Goal: Transaction & Acquisition: Purchase product/service

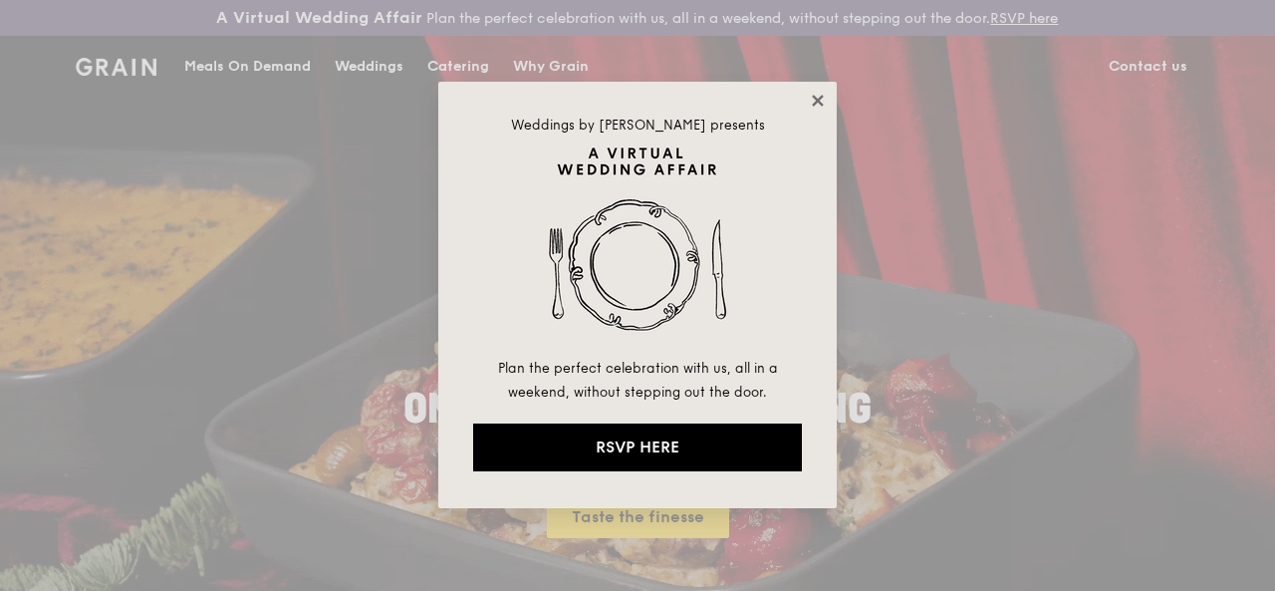
click at [823, 101] on icon at bounding box center [818, 101] width 18 height 18
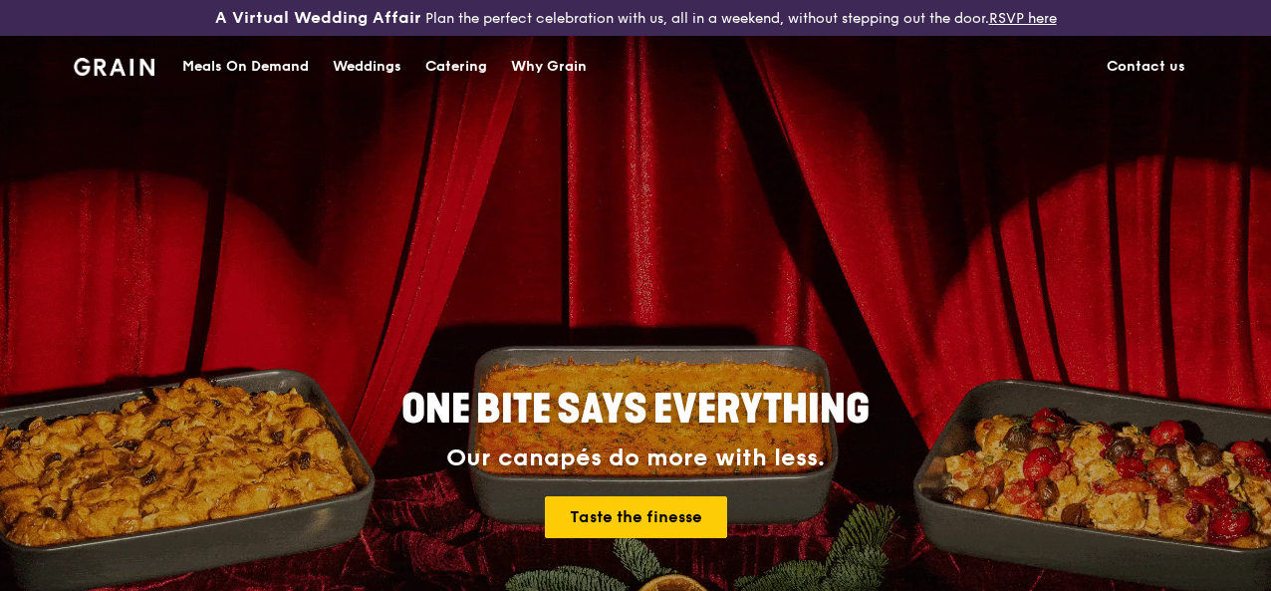
click at [270, 82] on div "Meals On Demand" at bounding box center [245, 67] width 127 height 60
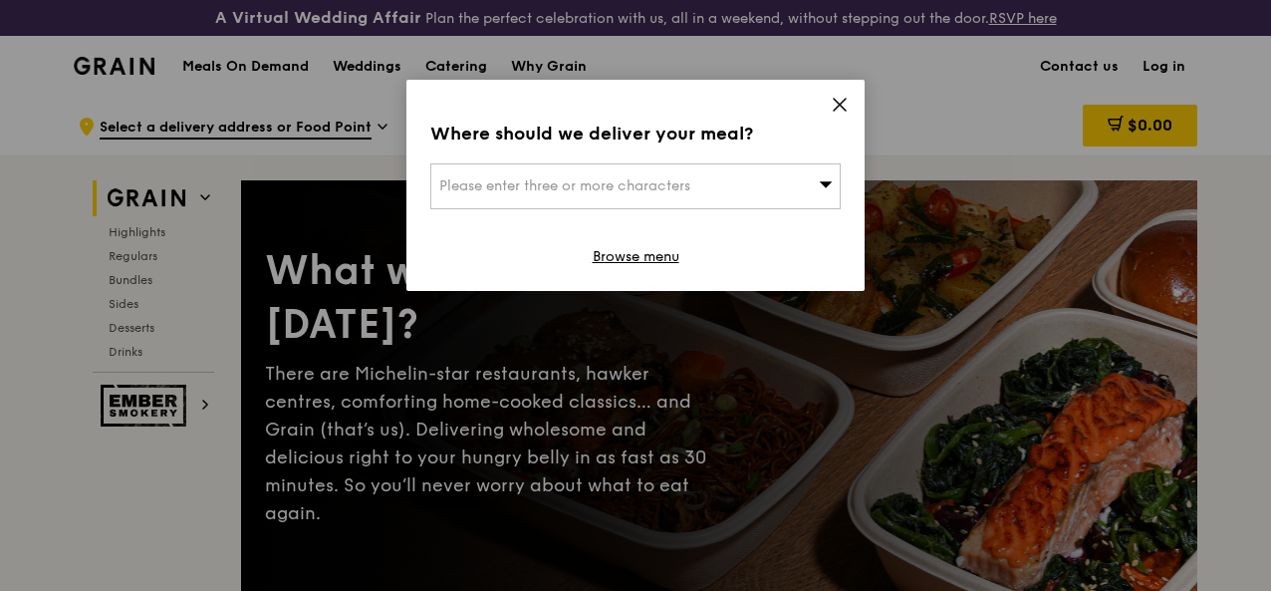
click at [813, 186] on div "Please enter three or more characters" at bounding box center [635, 186] width 410 height 46
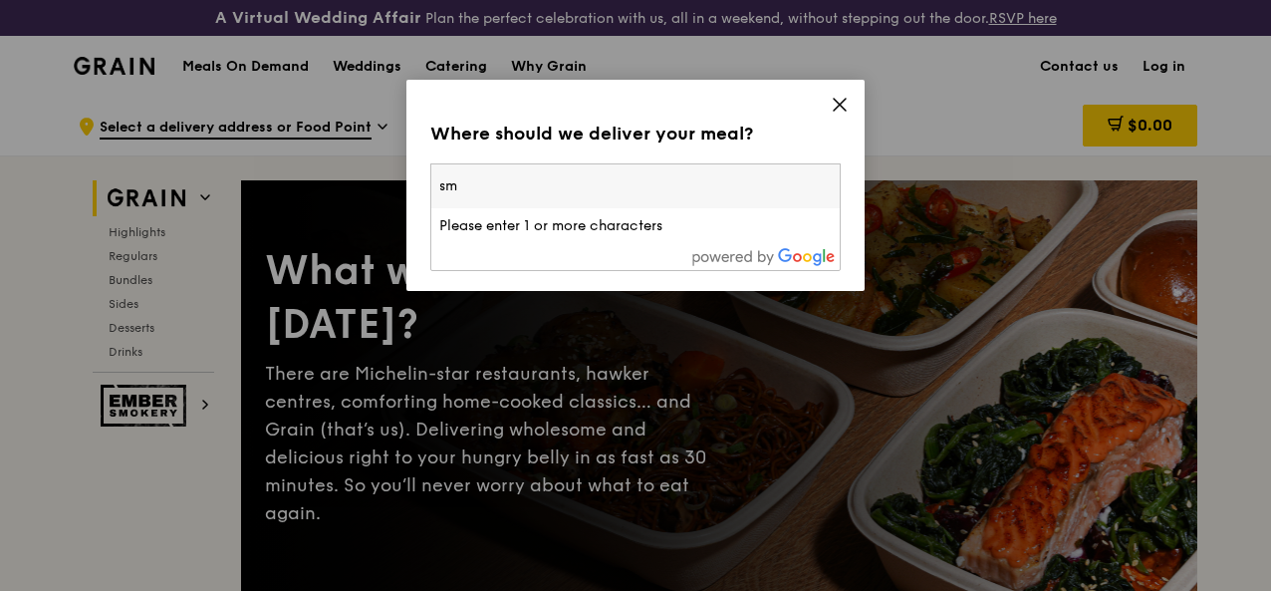
type input "smu"
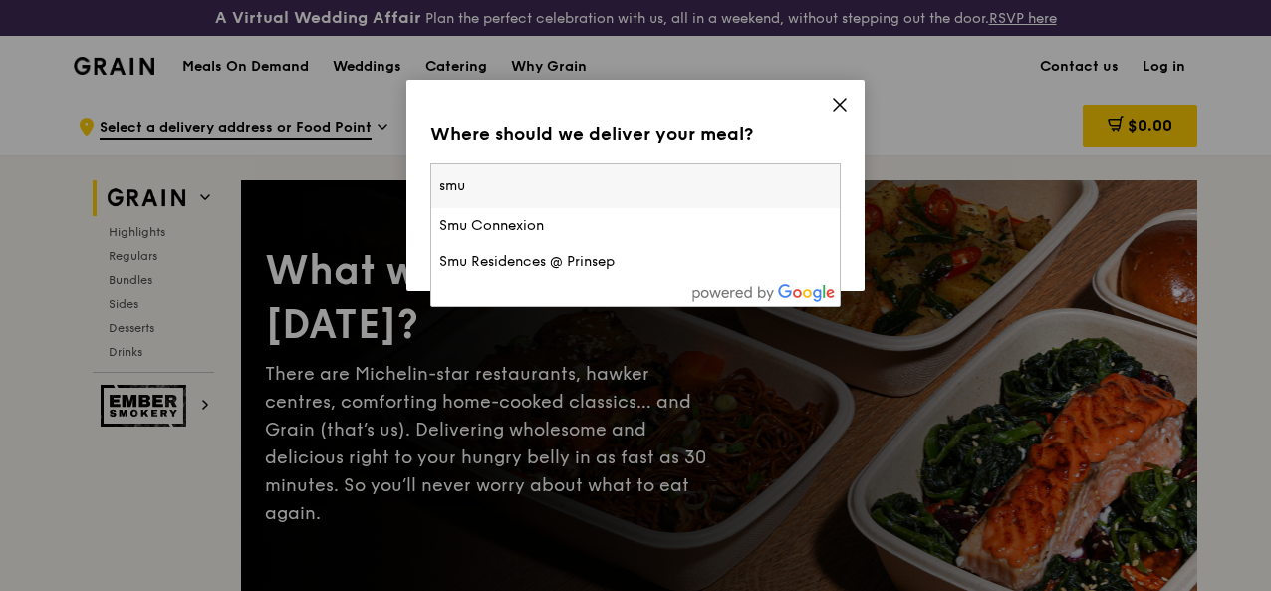
click at [829, 184] on input "smu" at bounding box center [635, 186] width 408 height 44
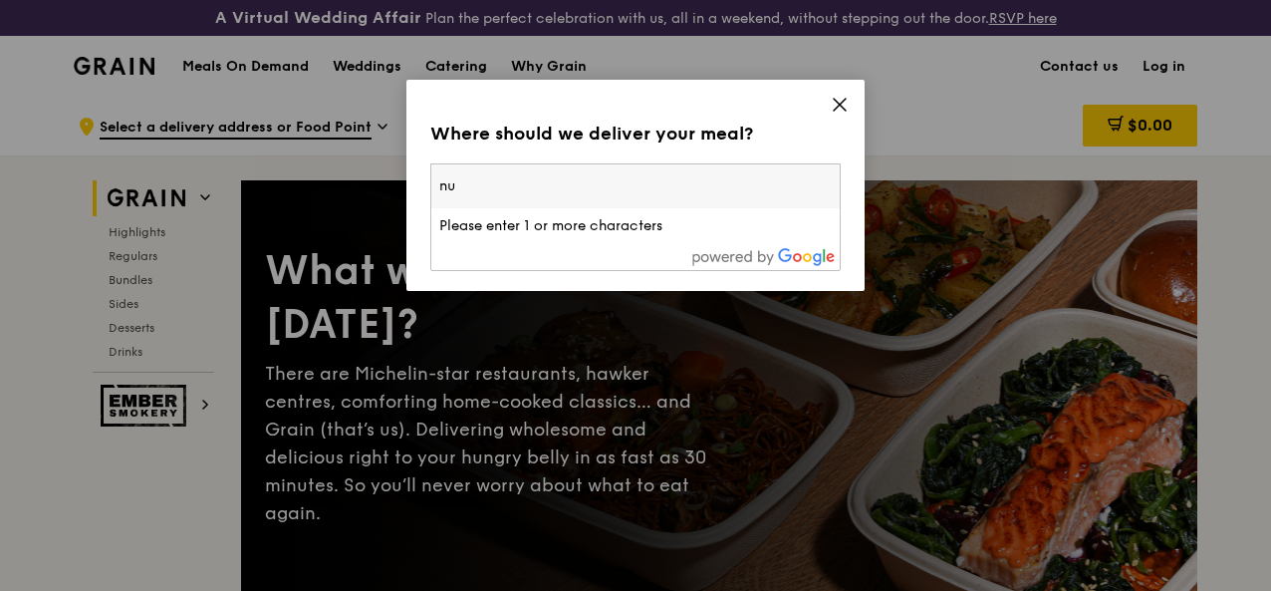
type input "nus"
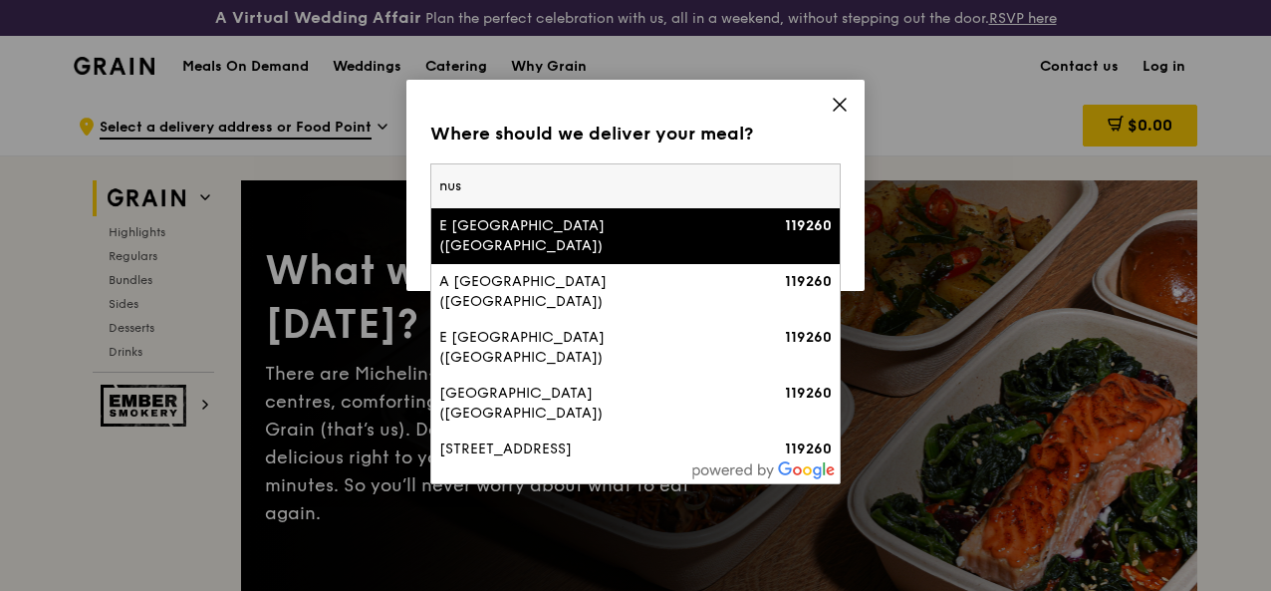
drag, startPoint x: 743, startPoint y: 180, endPoint x: 278, endPoint y: 203, distance: 465.7
click at [279, 201] on div "Where should we deliver your meal? Please enter three or more characters nus E …" at bounding box center [635, 295] width 1271 height 591
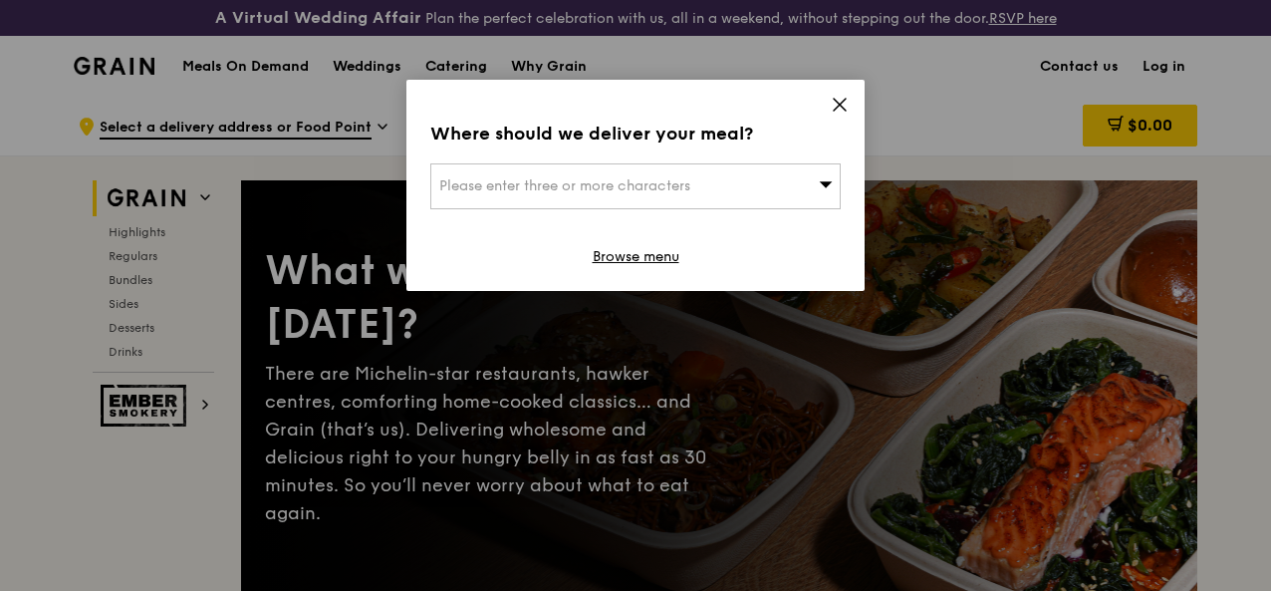
click at [430, 192] on div "Please enter three or more characters" at bounding box center [635, 186] width 410 height 46
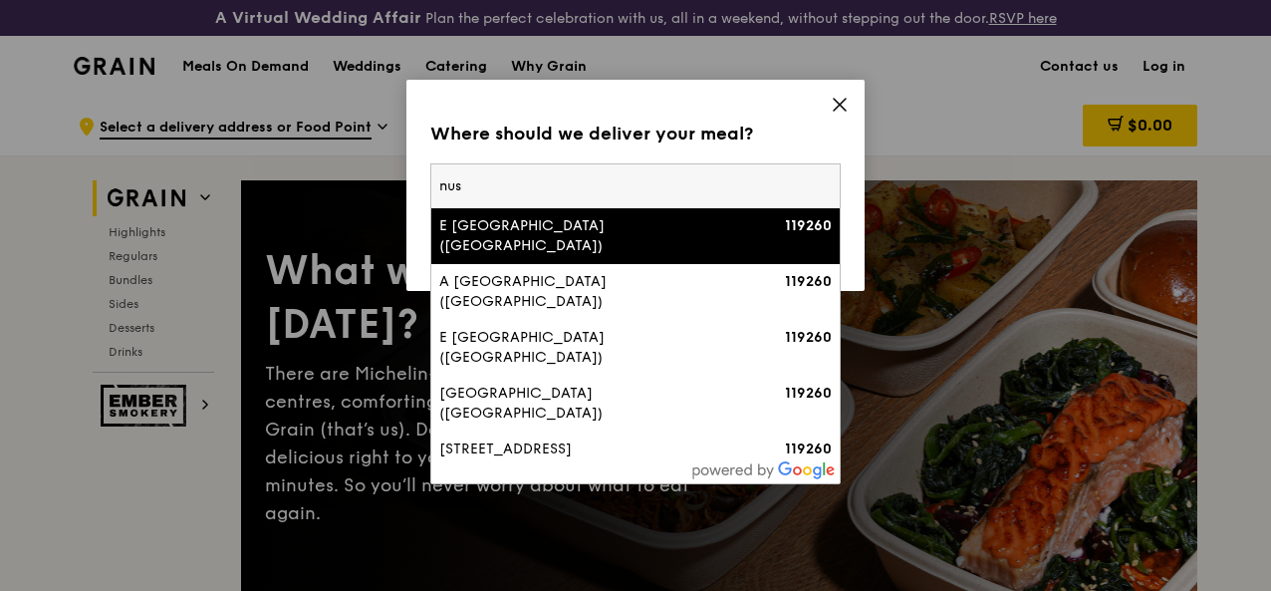
drag, startPoint x: 430, startPoint y: 192, endPoint x: 460, endPoint y: 188, distance: 30.1
click at [460, 187] on input "nus" at bounding box center [635, 186] width 408 height 44
type input "n"
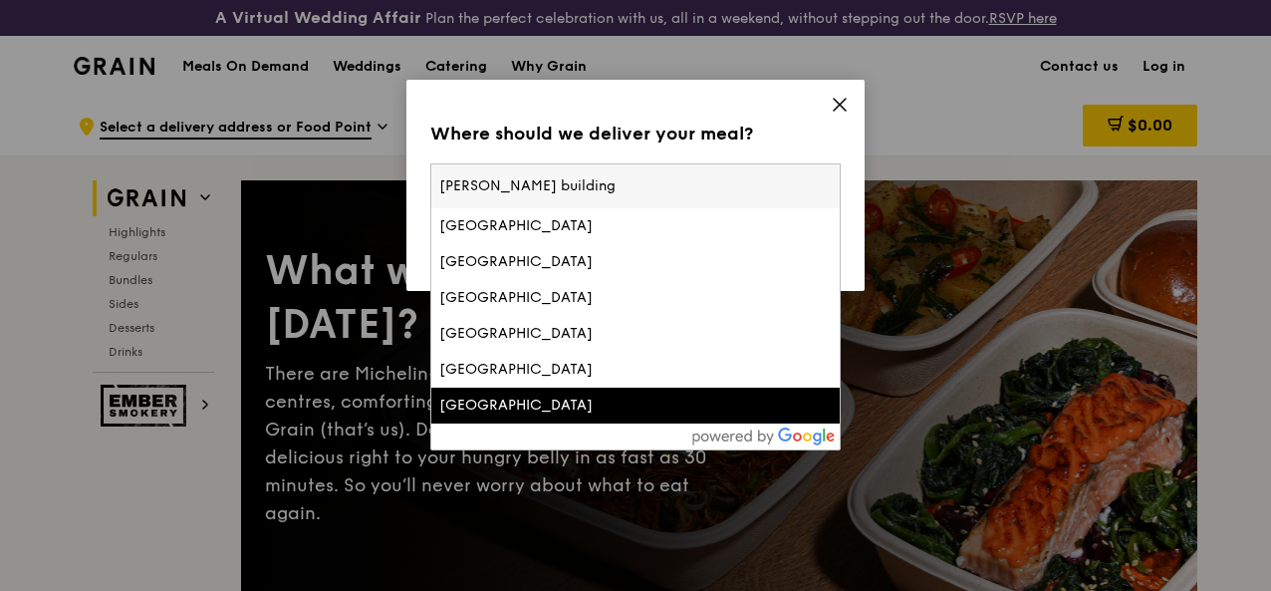
type input "[PERSON_NAME] building"
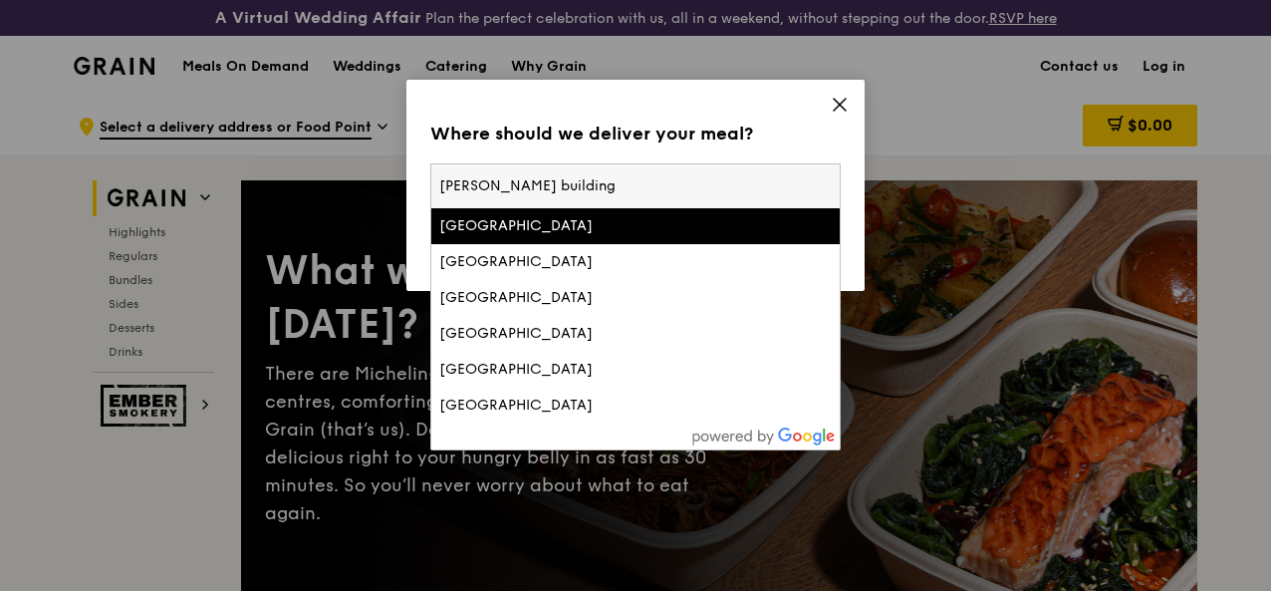
click at [656, 175] on input "[PERSON_NAME] building" at bounding box center [635, 186] width 408 height 44
drag, startPoint x: 668, startPoint y: 182, endPoint x: 429, endPoint y: 188, distance: 239.1
click at [428, 186] on div "Where should we deliver your meal? Please enter three or more characters [PERSO…" at bounding box center [635, 185] width 458 height 211
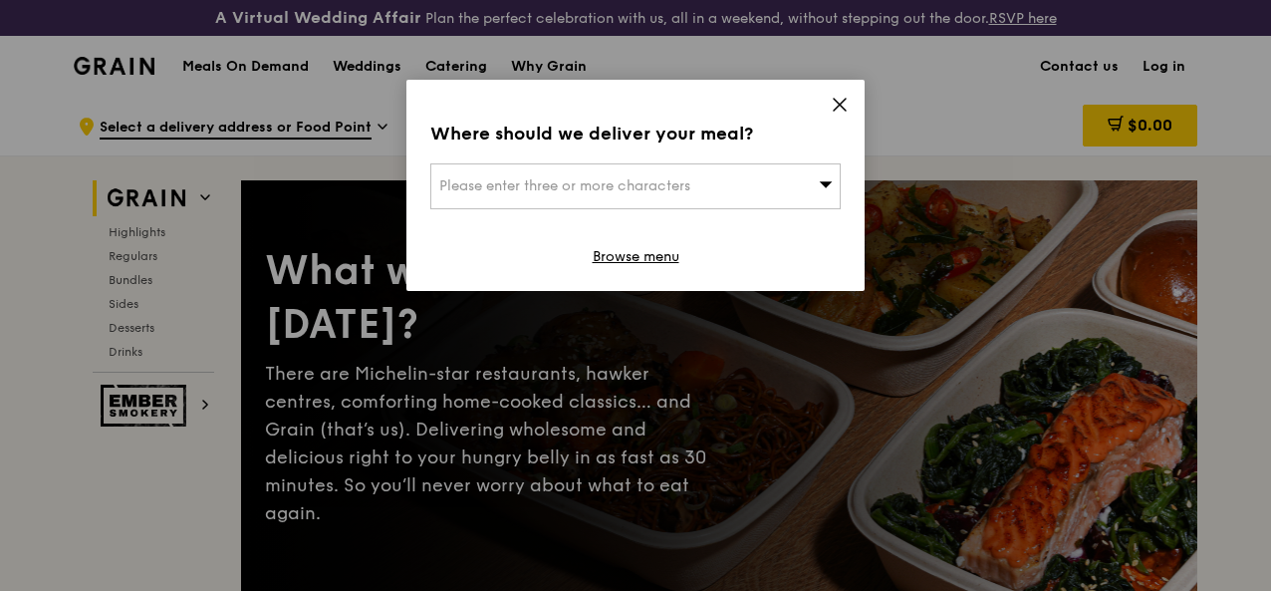
click at [703, 176] on div "Please enter three or more characters" at bounding box center [635, 186] width 410 height 46
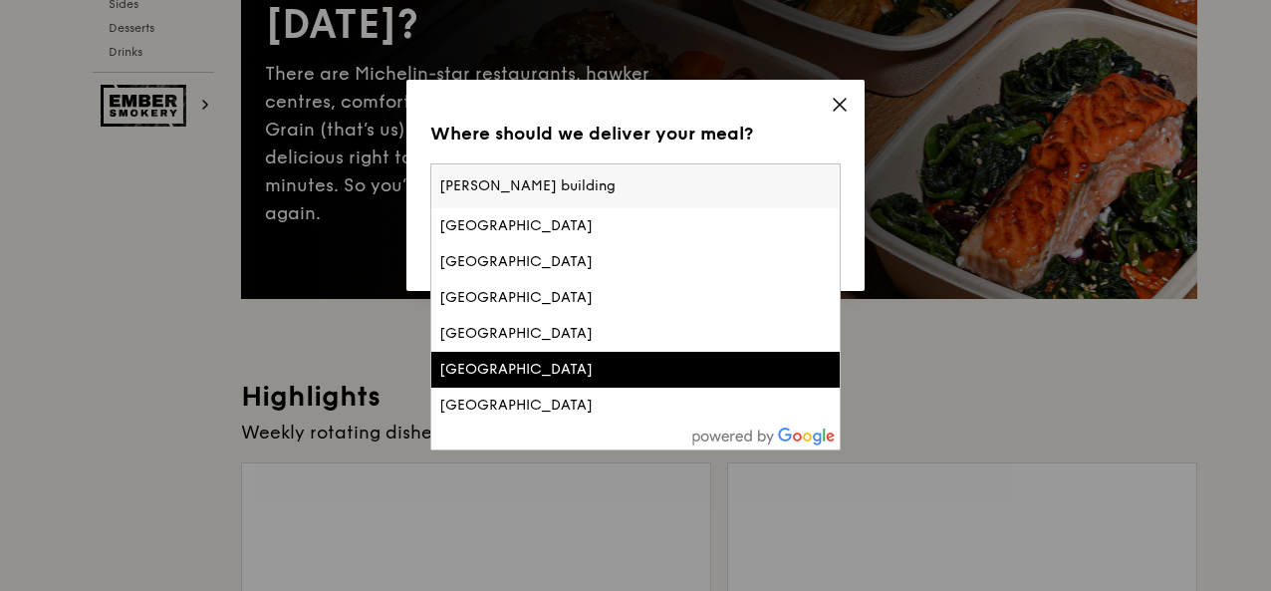
scroll to position [498, 0]
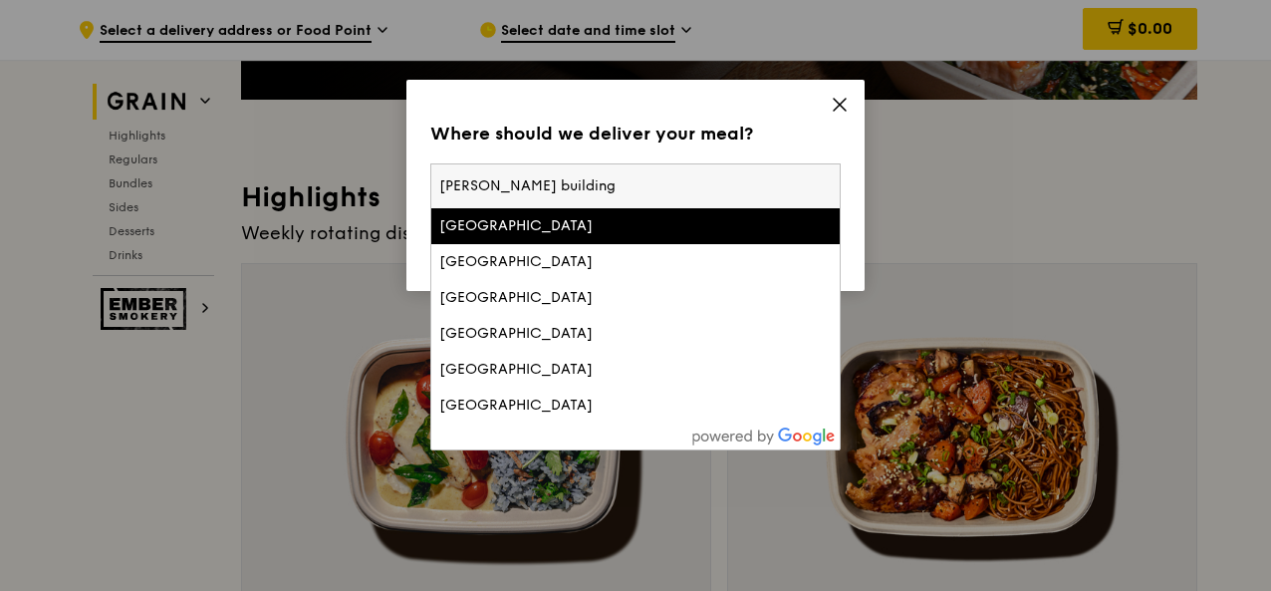
drag, startPoint x: 627, startPoint y: 176, endPoint x: 290, endPoint y: 178, distance: 336.7
click at [289, 178] on div "Where should we deliver your meal? Please enter three or more characters [PERSO…" at bounding box center [635, 295] width 1271 height 591
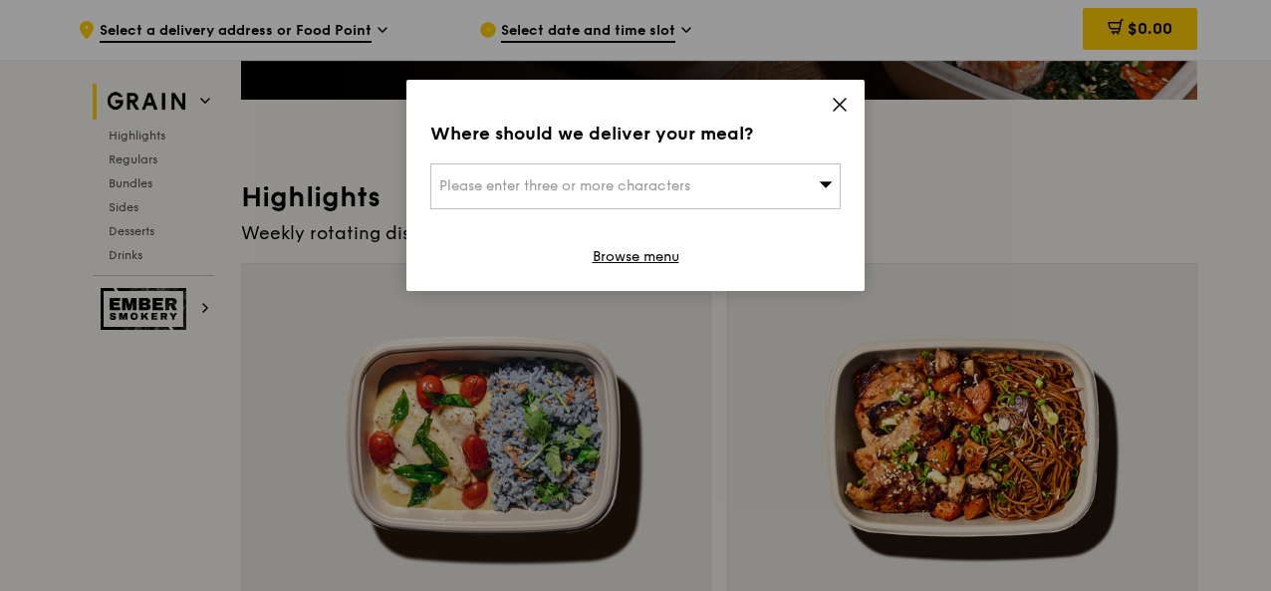
click at [835, 98] on icon at bounding box center [840, 105] width 18 height 18
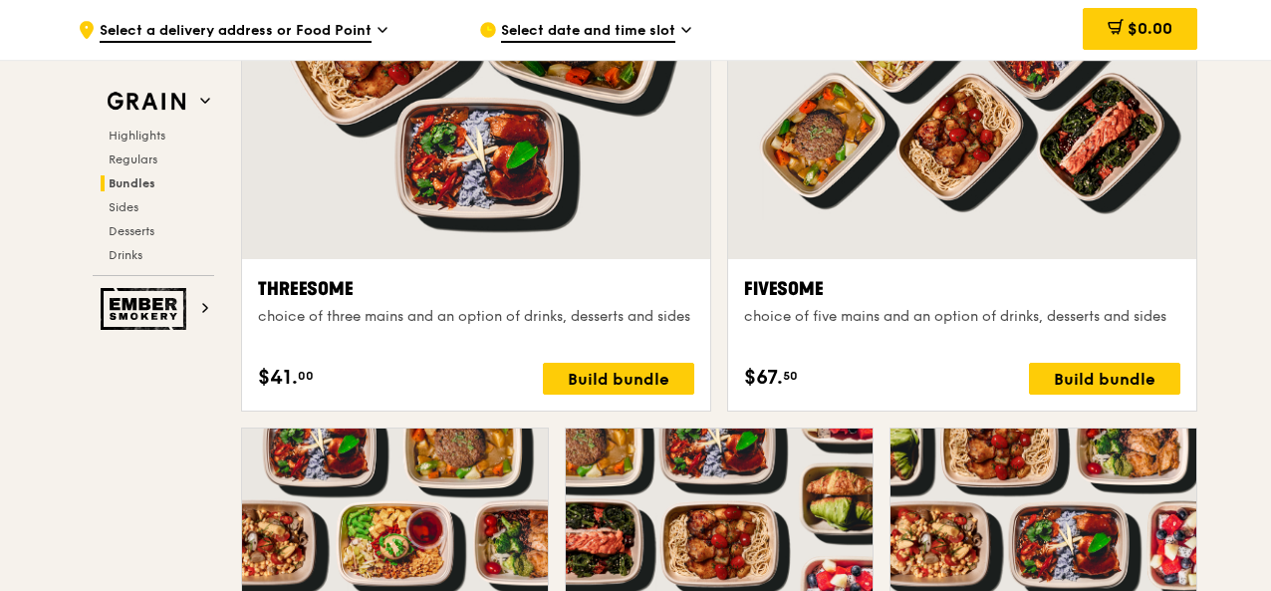
scroll to position [3586, 0]
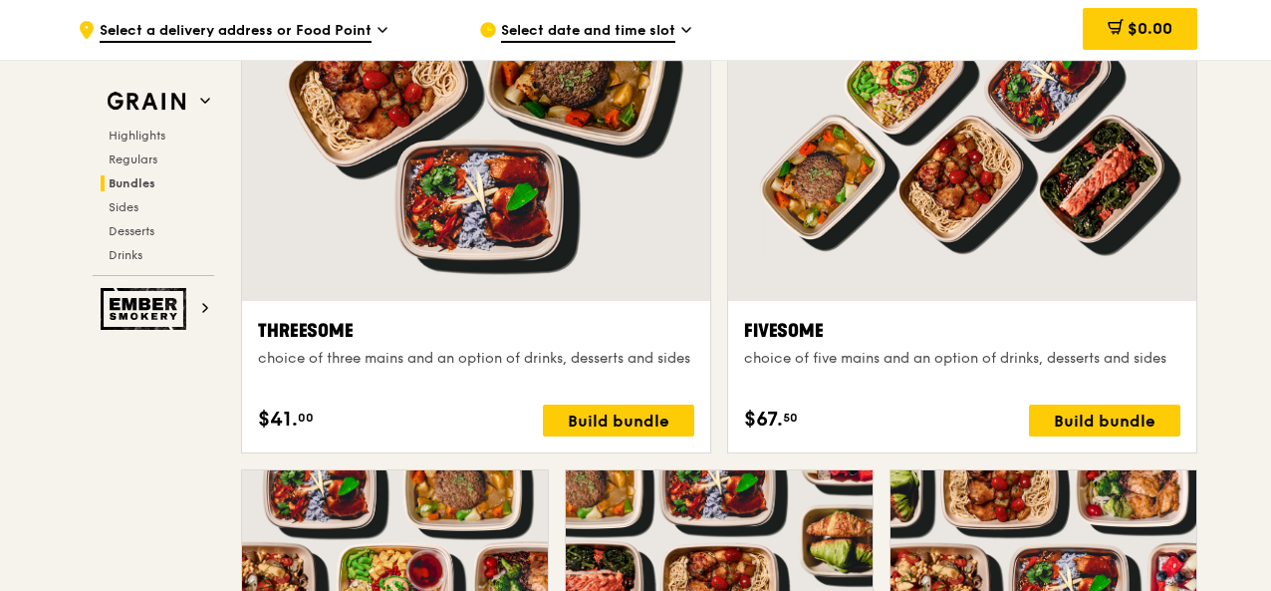
drag, startPoint x: 791, startPoint y: 376, endPoint x: 1237, endPoint y: 380, distance: 446.3
click at [1108, 436] on div "Build bundle" at bounding box center [1104, 420] width 151 height 32
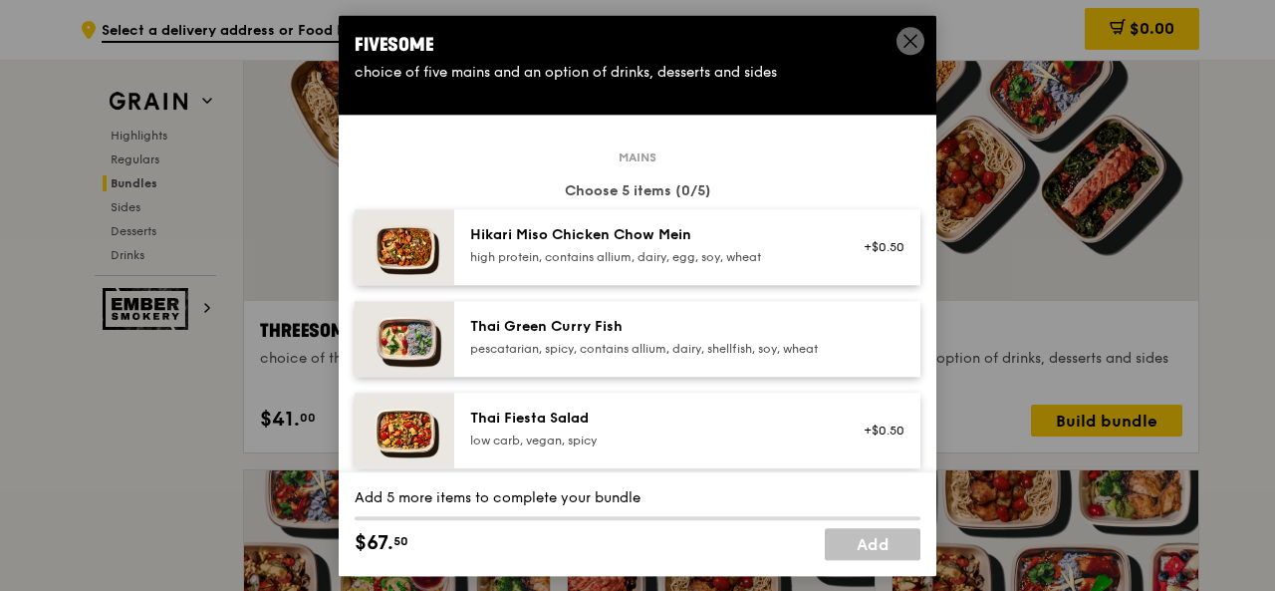
click at [803, 262] on div "high protein, contains allium, dairy, egg, soy, wheat" at bounding box center [649, 257] width 358 height 16
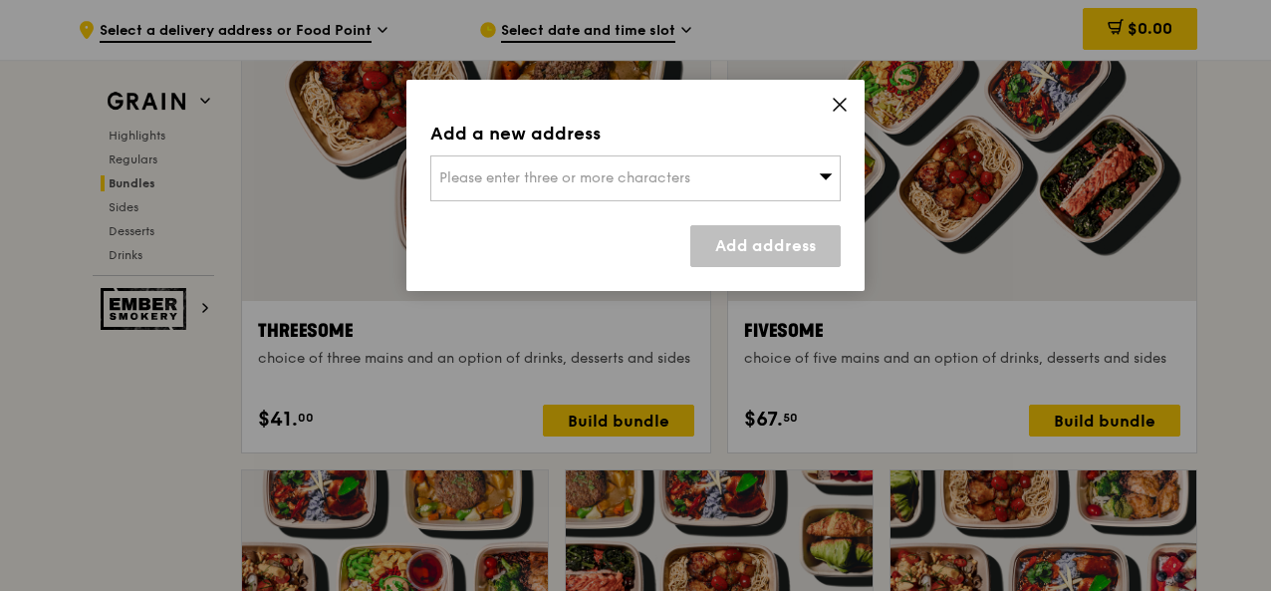
click at [793, 173] on div "Please enter three or more characters" at bounding box center [635, 178] width 410 height 46
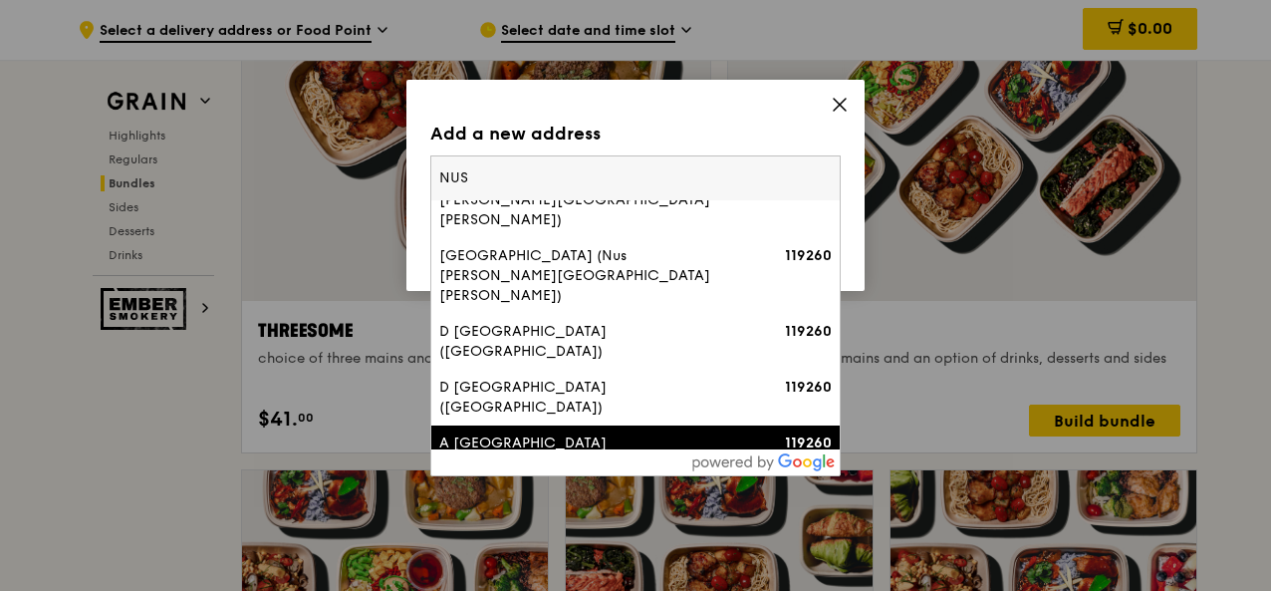
scroll to position [707, 0]
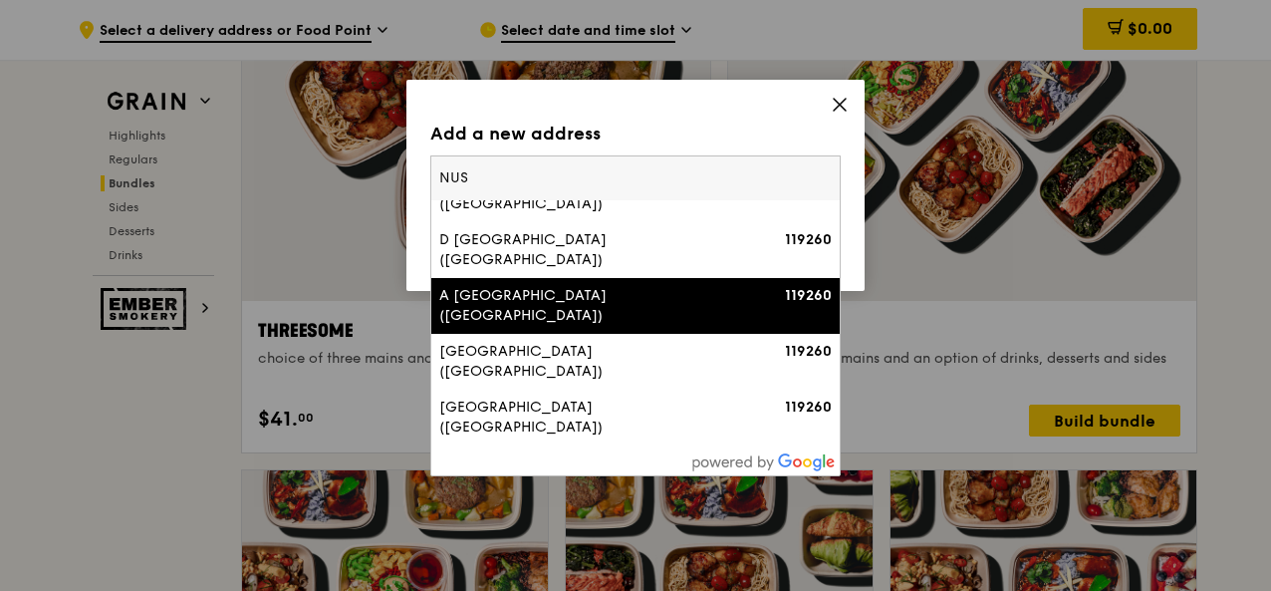
type input "NUS"
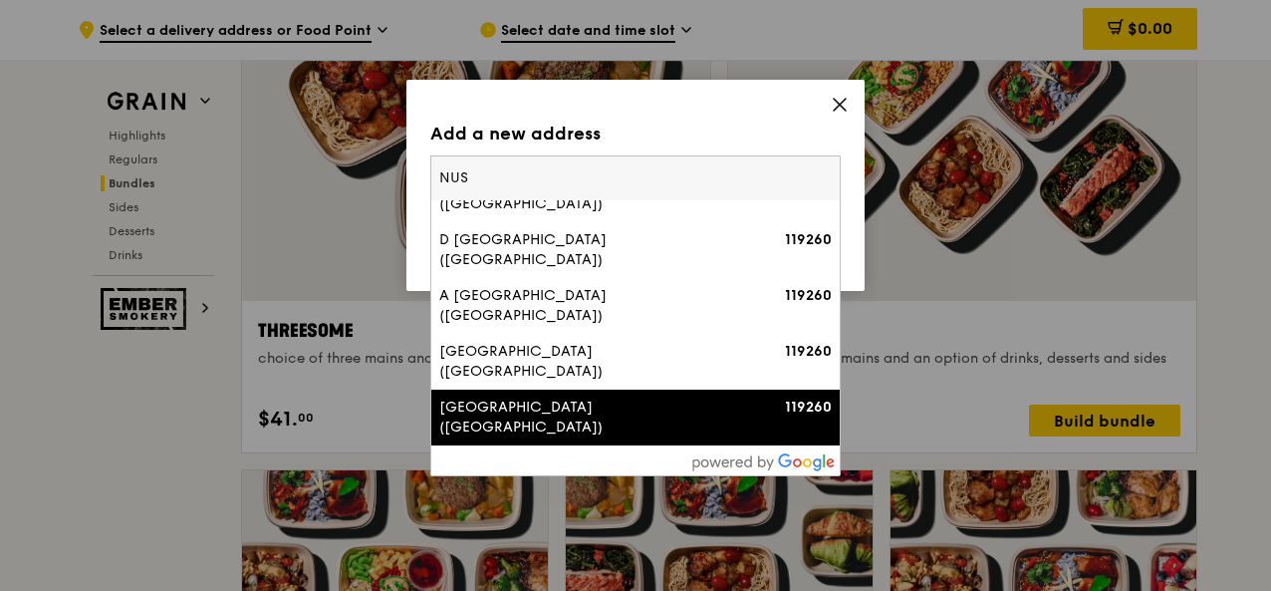
drag, startPoint x: 610, startPoint y: 176, endPoint x: 396, endPoint y: 178, distance: 213.2
click at [396, 178] on div "Add a new address Please enter three or more characters NUS E [GEOGRAPHIC_DATA]…" at bounding box center [635, 295] width 1271 height 591
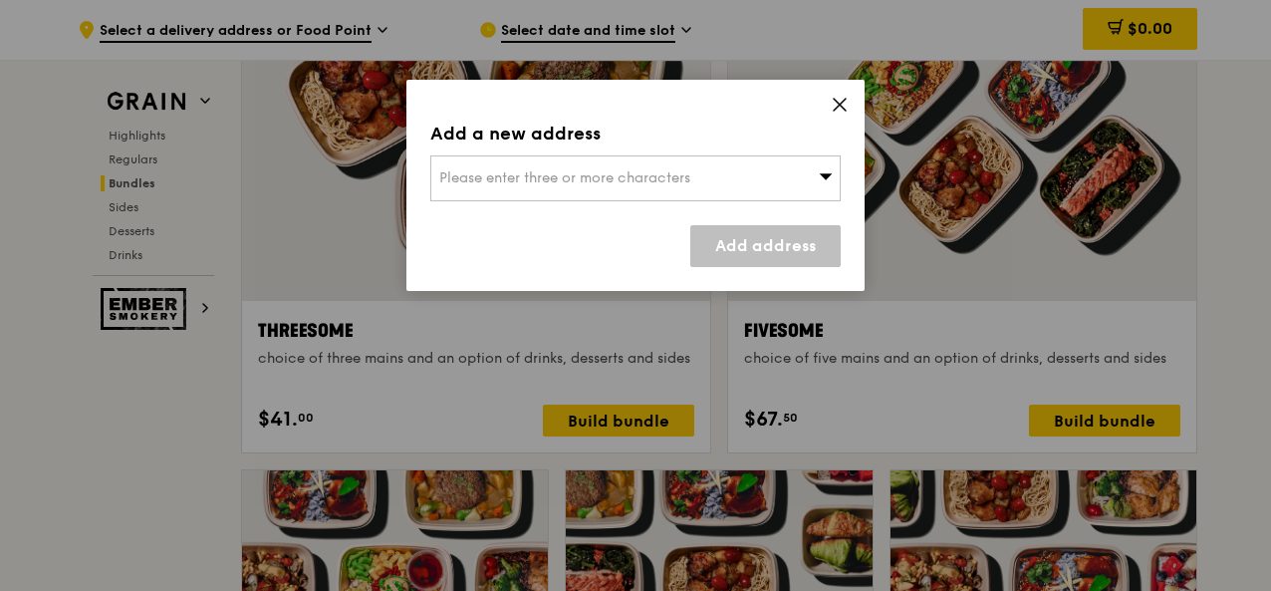
click at [602, 193] on div "Please enter three or more characters" at bounding box center [635, 178] width 410 height 46
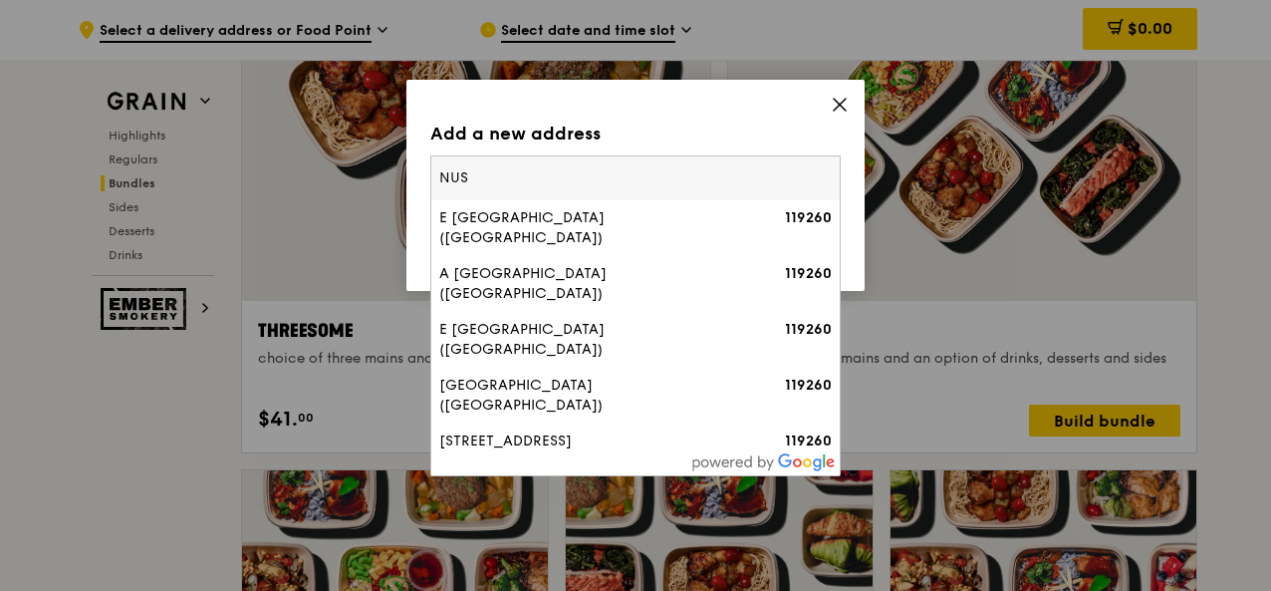
drag, startPoint x: 571, startPoint y: 180, endPoint x: 515, endPoint y: 192, distance: 57.0
click at [515, 192] on input "NUS" at bounding box center [635, 178] width 408 height 44
type input "N"
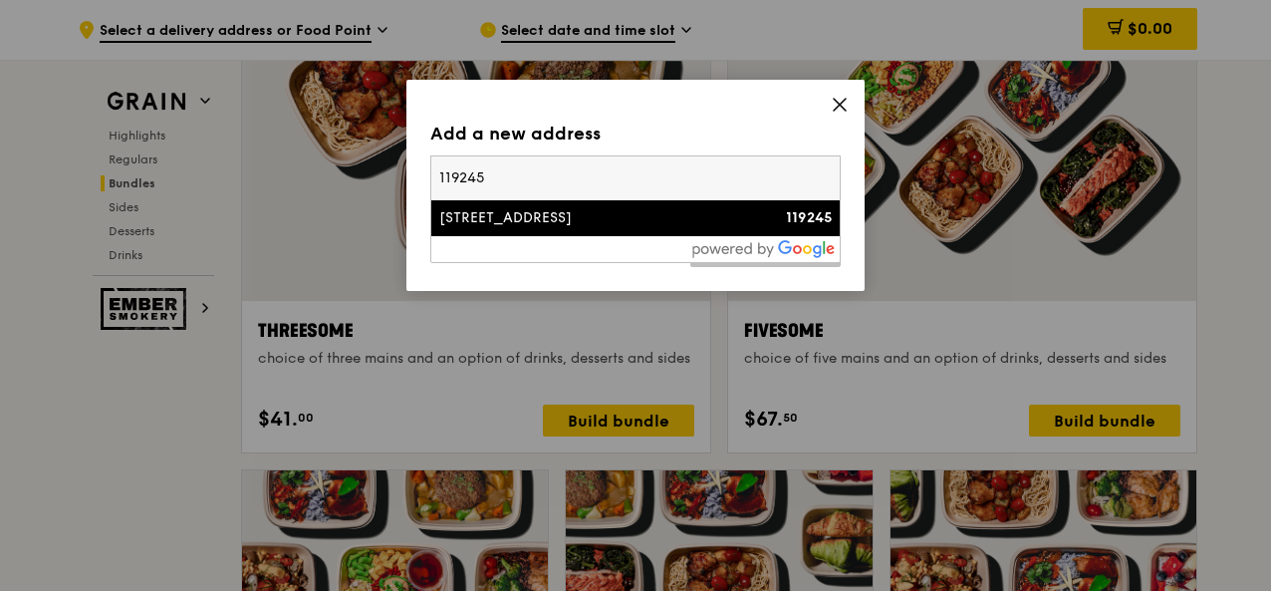
type input "119245"
click at [598, 212] on div "[STREET_ADDRESS]" at bounding box center [586, 218] width 295 height 20
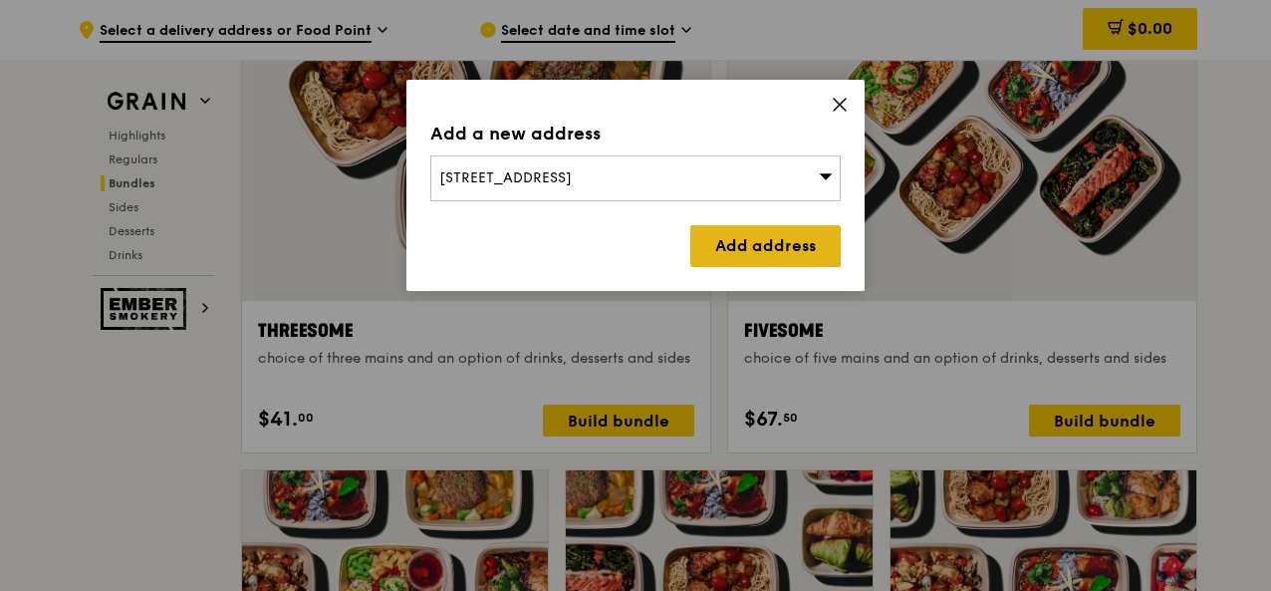
click at [790, 242] on link "Add address" at bounding box center [765, 246] width 150 height 42
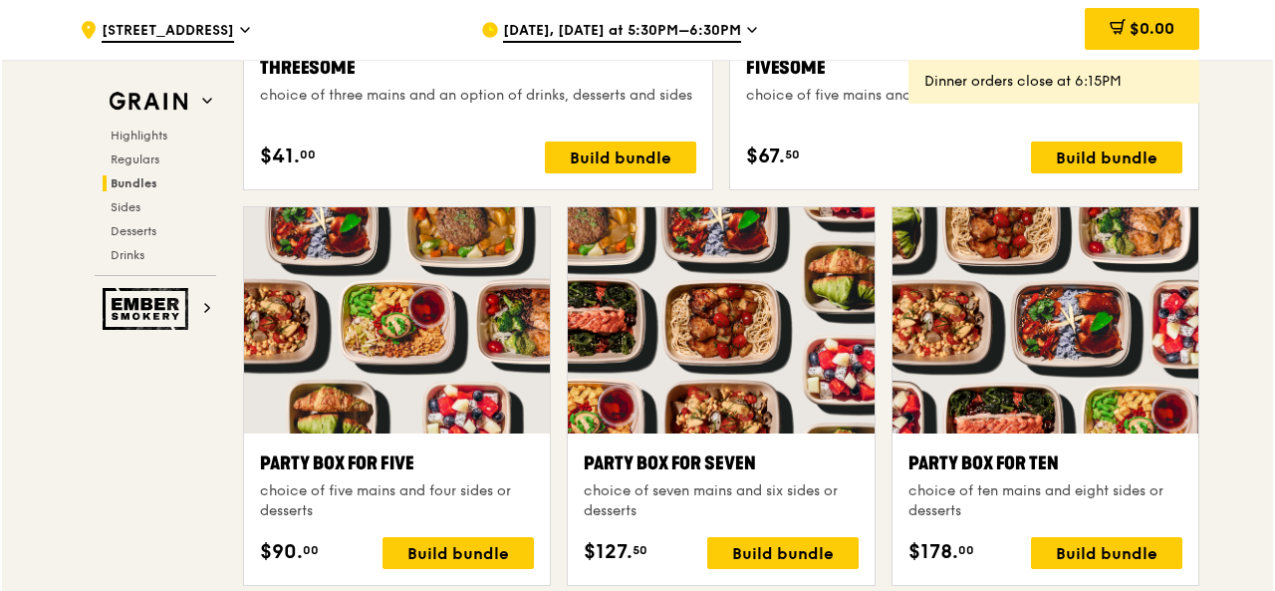
scroll to position [3984, 0]
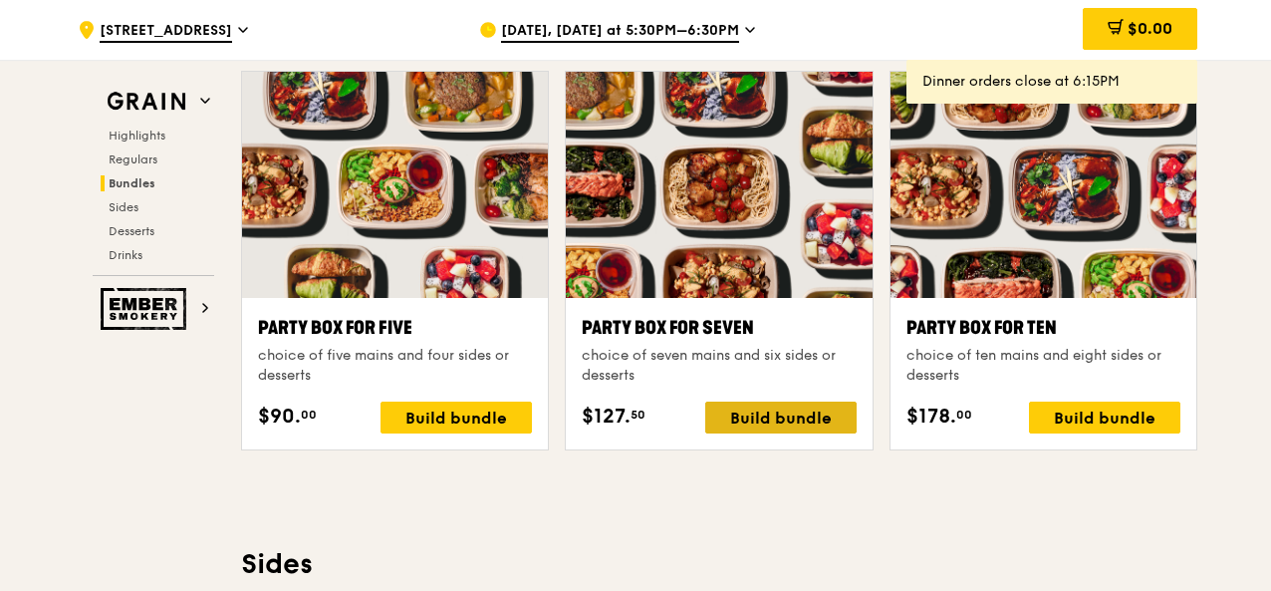
click at [737, 422] on div "Build bundle" at bounding box center [780, 417] width 151 height 32
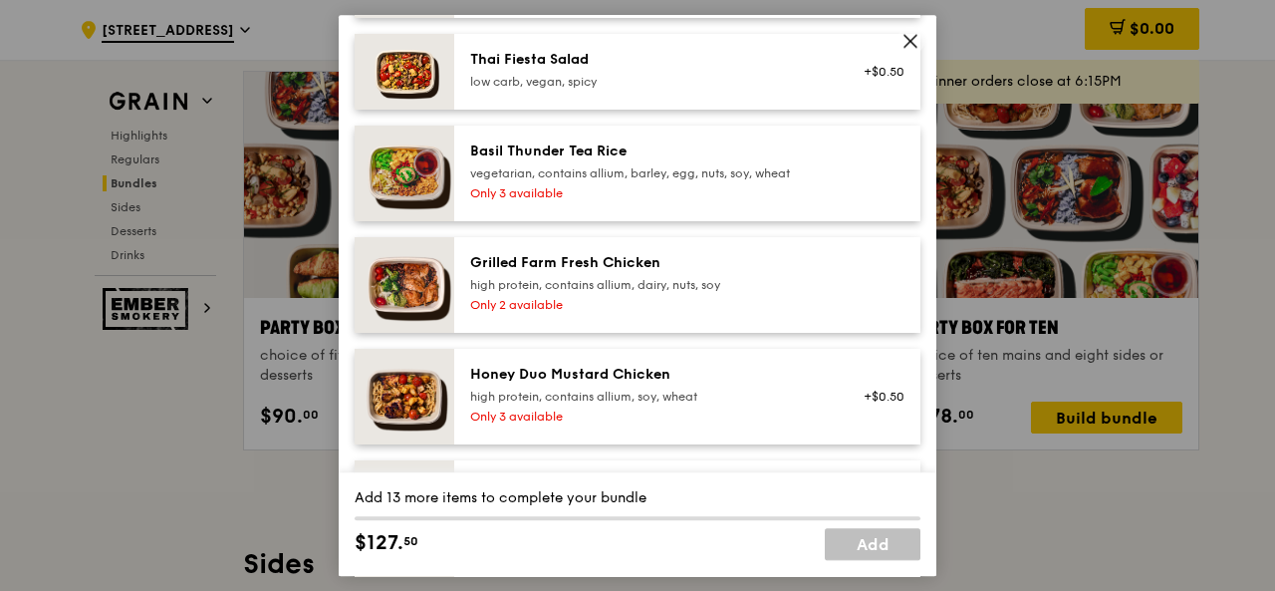
scroll to position [498, 0]
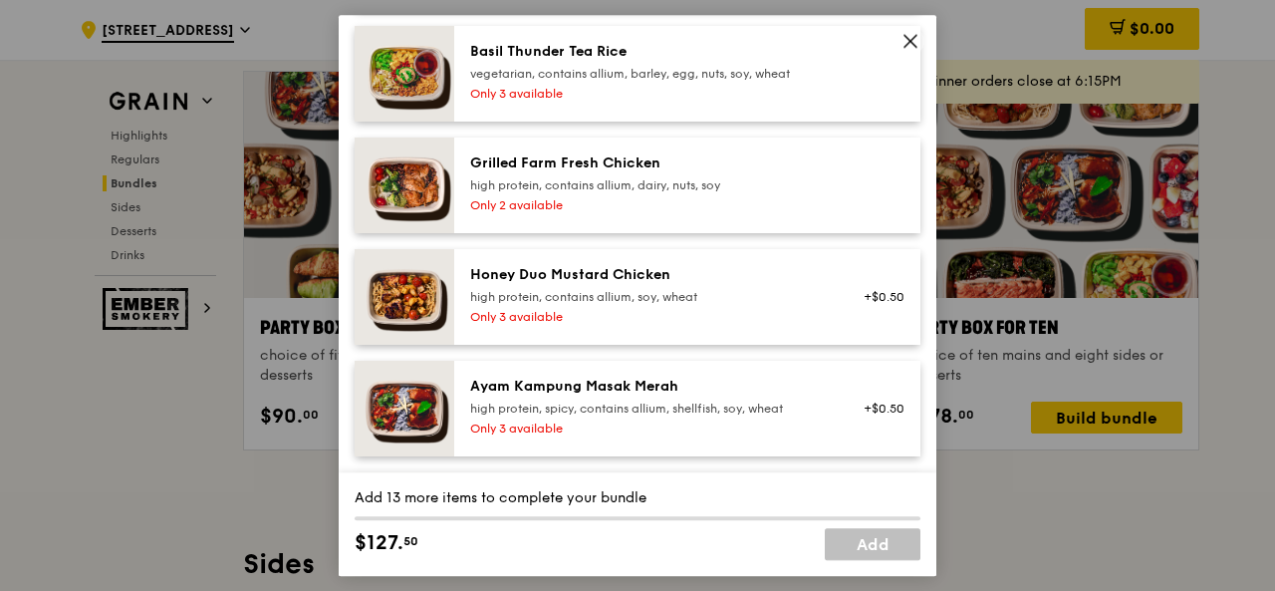
click at [645, 325] on div "Only 3 available" at bounding box center [649, 317] width 358 height 16
click at [608, 305] on div "high protein, contains allium, soy, wheat" at bounding box center [649, 297] width 358 height 16
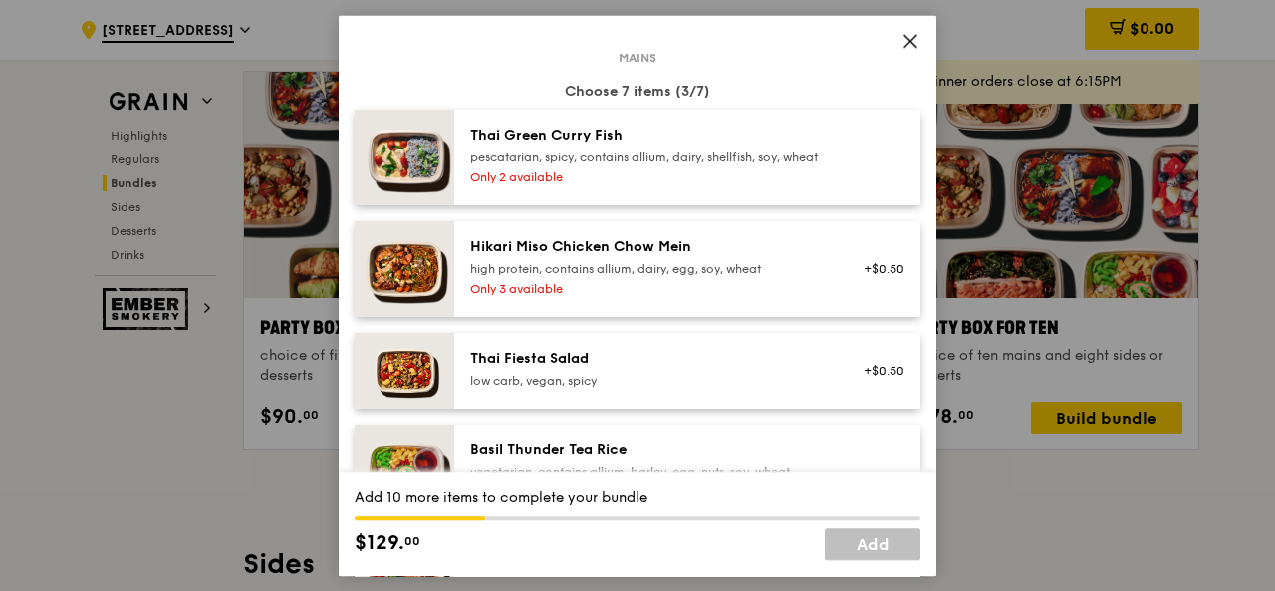
scroll to position [0, 0]
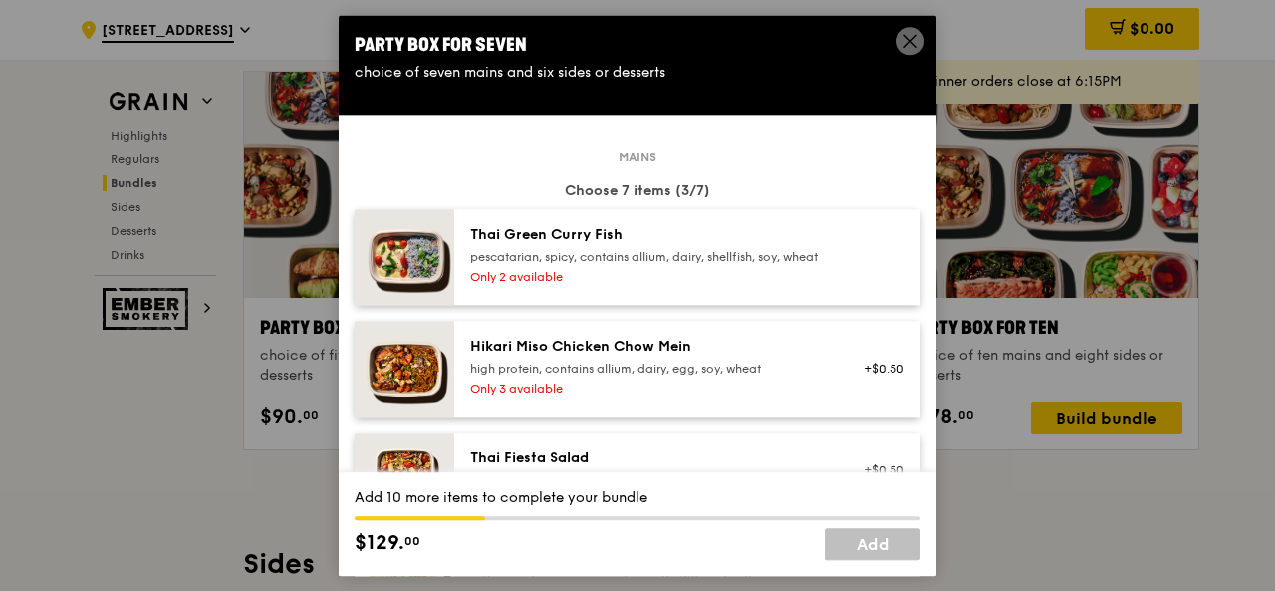
click at [707, 377] on div "high protein, contains allium, dairy, egg, soy, wheat" at bounding box center [649, 369] width 358 height 16
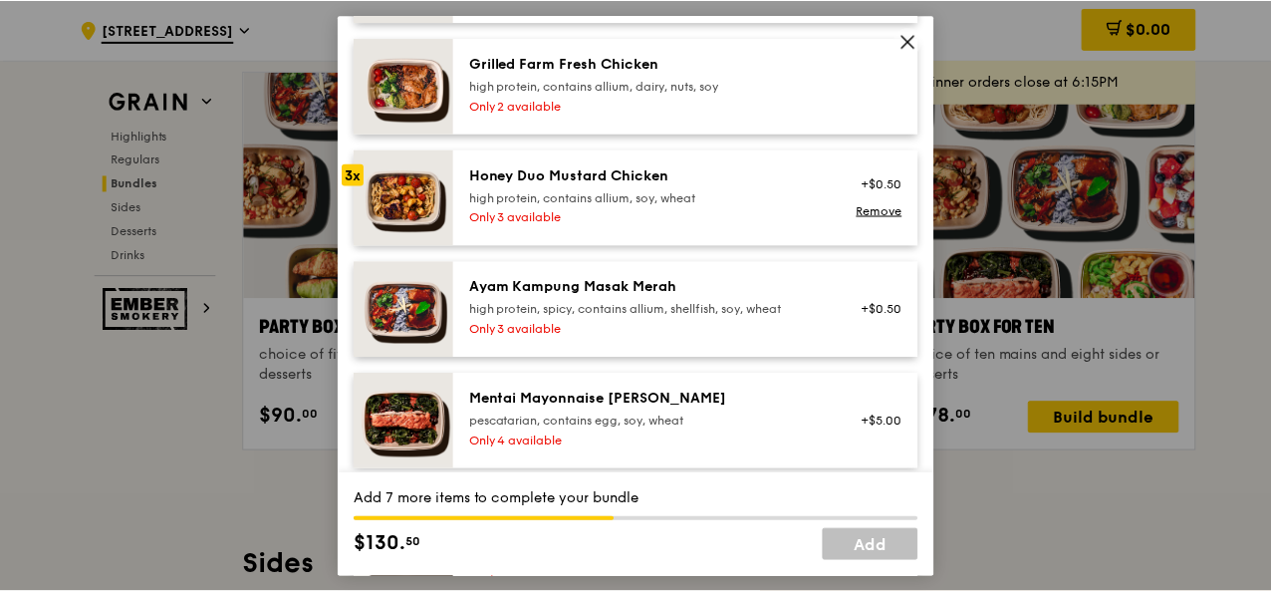
scroll to position [498, 0]
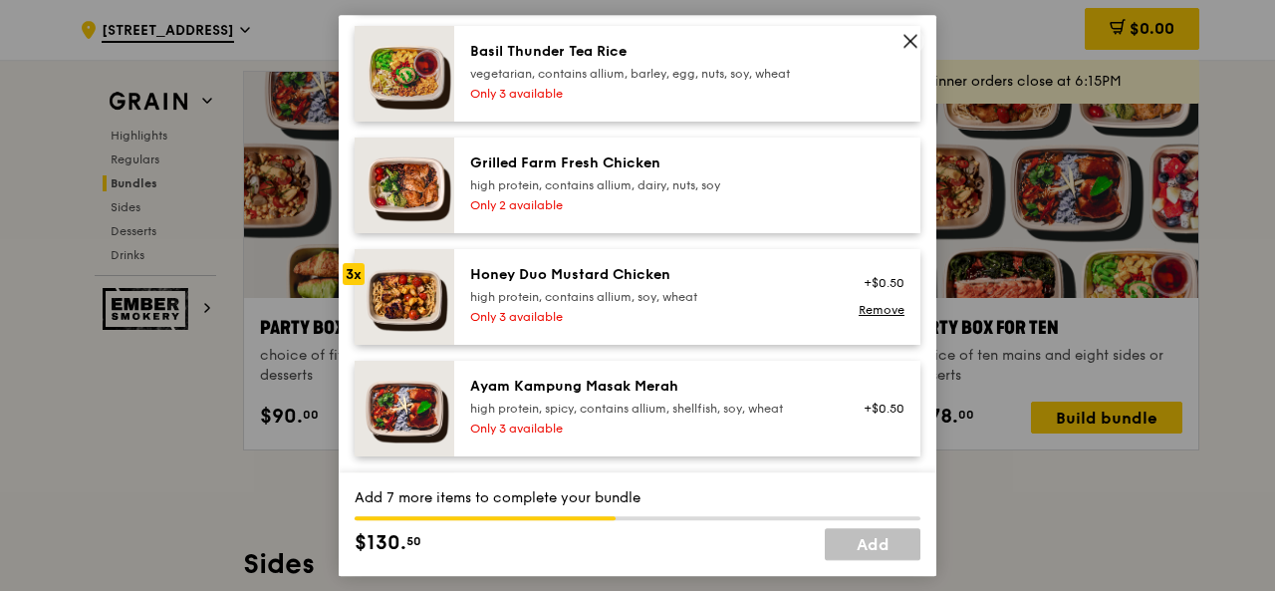
click at [905, 39] on icon at bounding box center [910, 41] width 18 height 18
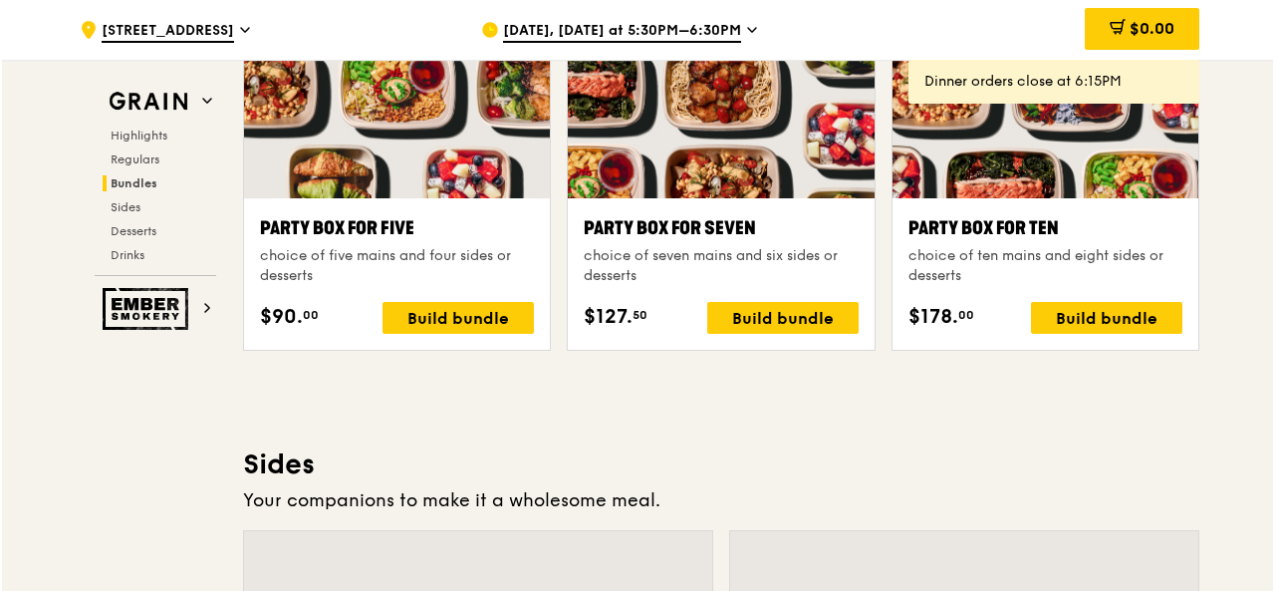
scroll to position [3984, 0]
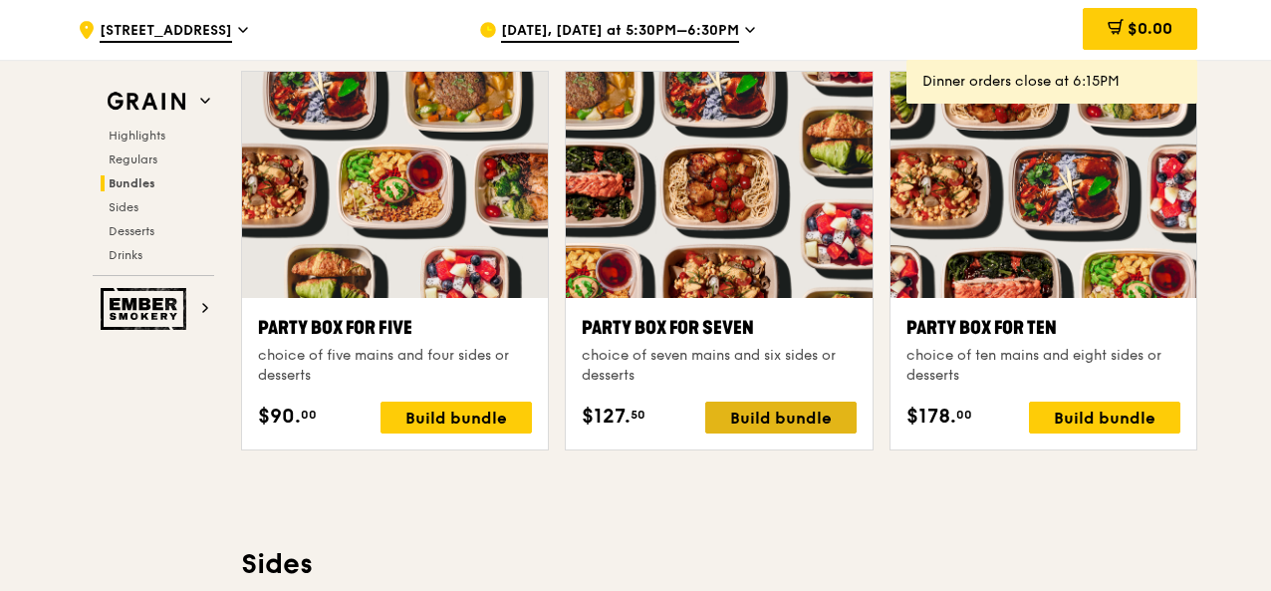
click at [830, 432] on div "Build bundle" at bounding box center [780, 417] width 151 height 32
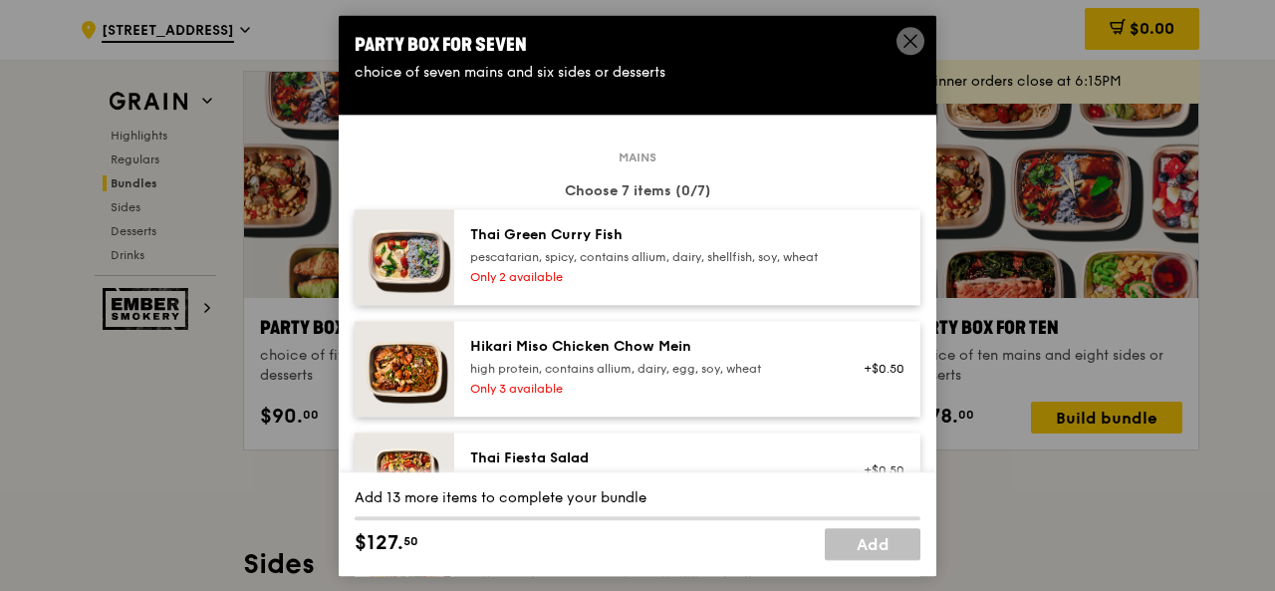
click at [793, 262] on div "pescatarian, spicy, contains allium, dairy, shellfish, soy, wheat" at bounding box center [649, 257] width 358 height 16
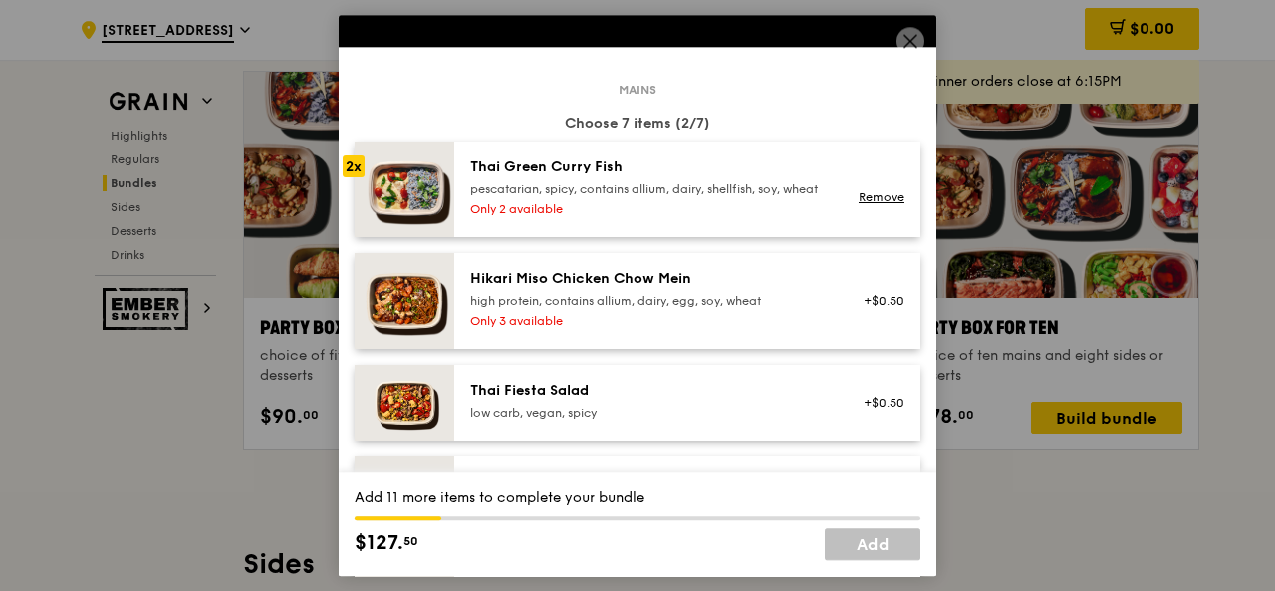
scroll to position [100, 0]
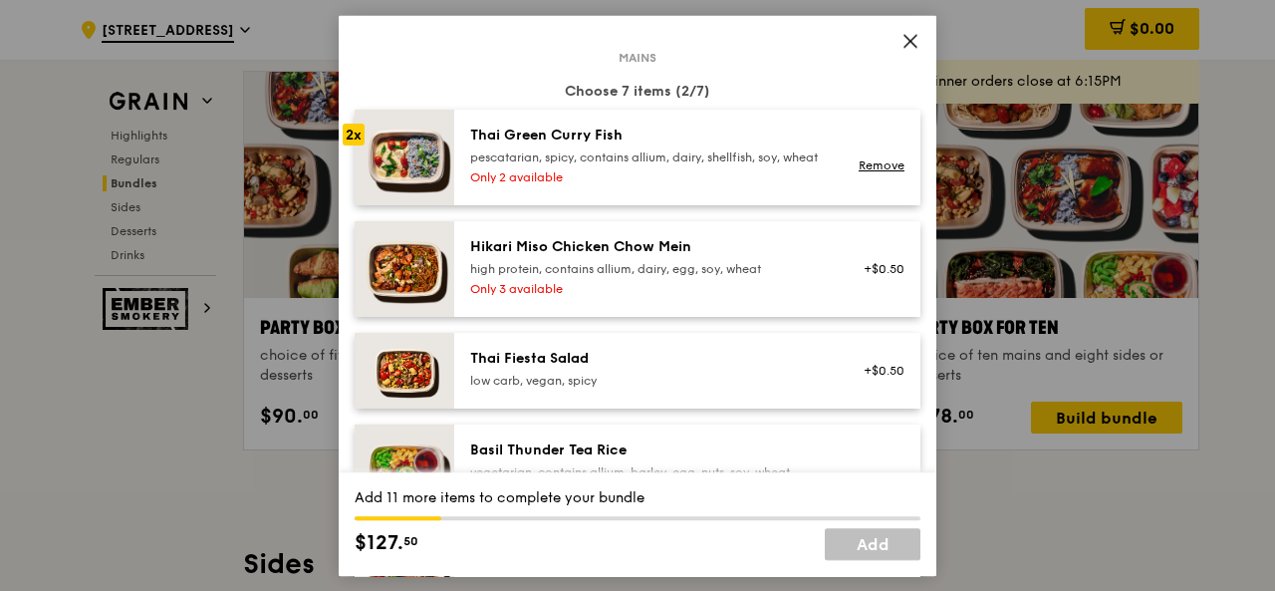
click at [791, 254] on div "Hikari Miso Chicken Chow Mein" at bounding box center [649, 247] width 358 height 20
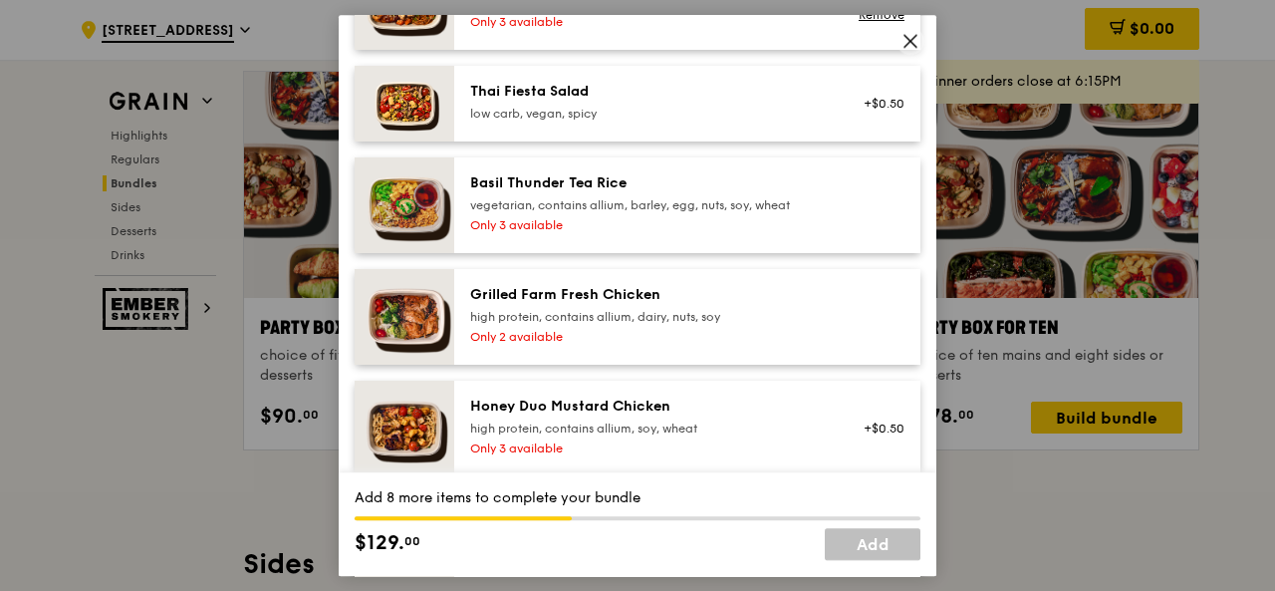
scroll to position [398, 0]
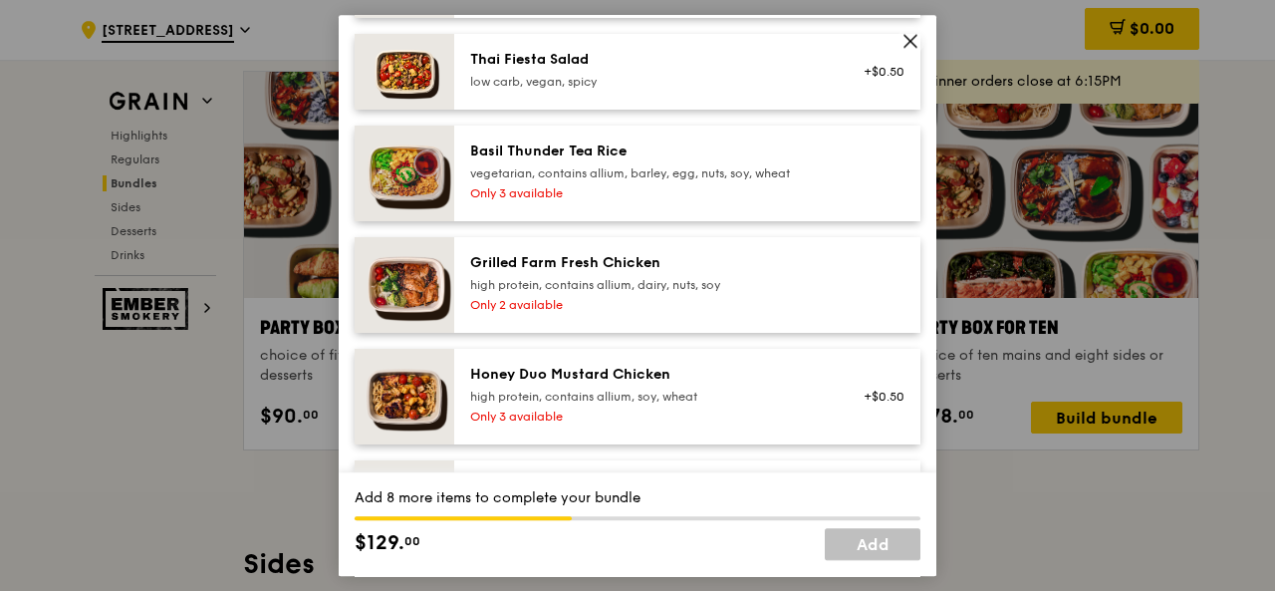
click at [706, 399] on div "Honey Duo Mustard Chicken high protein, contains allium, soy, wheat" at bounding box center [649, 385] width 358 height 40
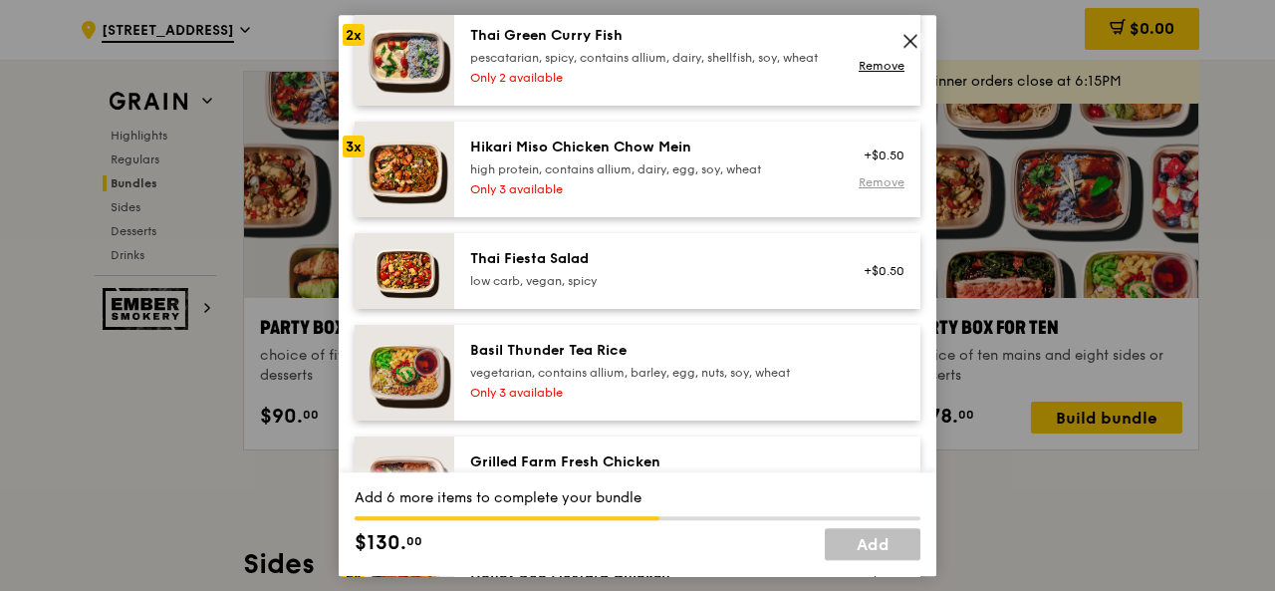
click at [859, 189] on link "Remove" at bounding box center [882, 182] width 46 height 14
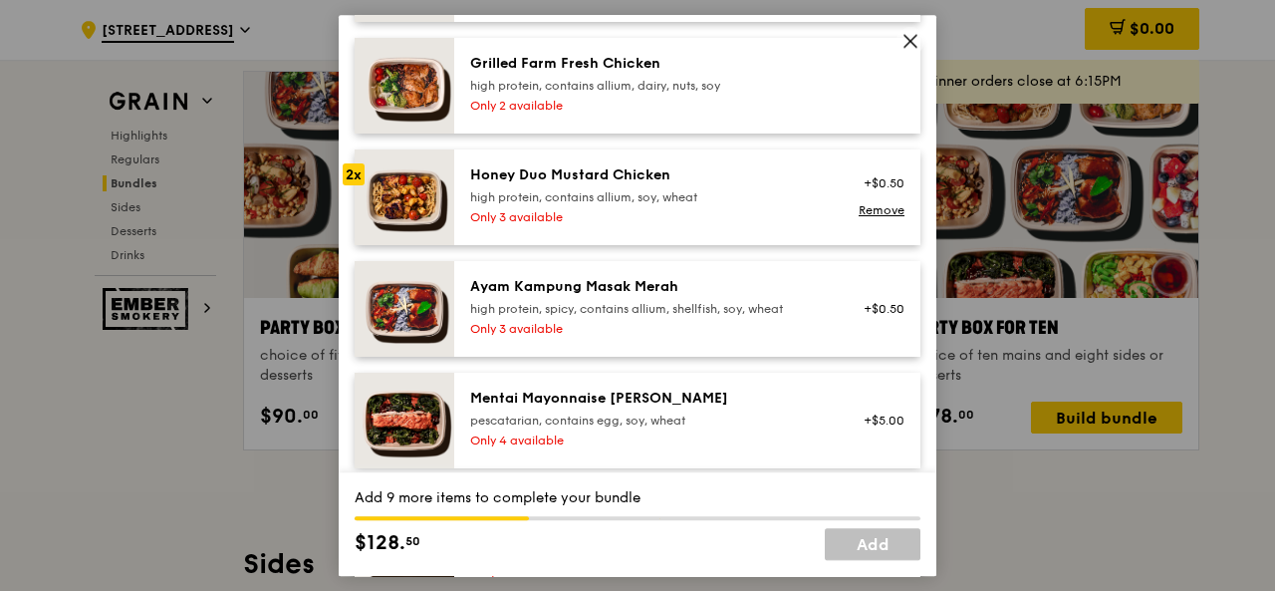
click at [636, 205] on div "high protein, contains allium, soy, wheat" at bounding box center [649, 197] width 358 height 16
click at [692, 205] on div "high protein, contains allium, soy, wheat" at bounding box center [649, 197] width 358 height 16
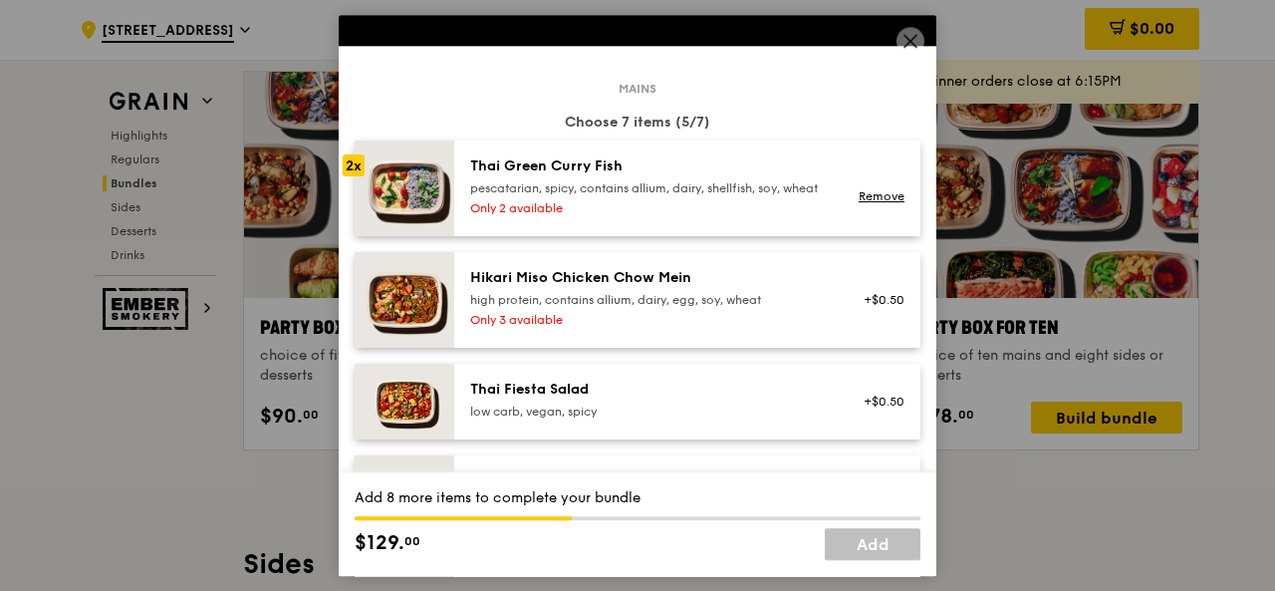
scroll to position [100, 0]
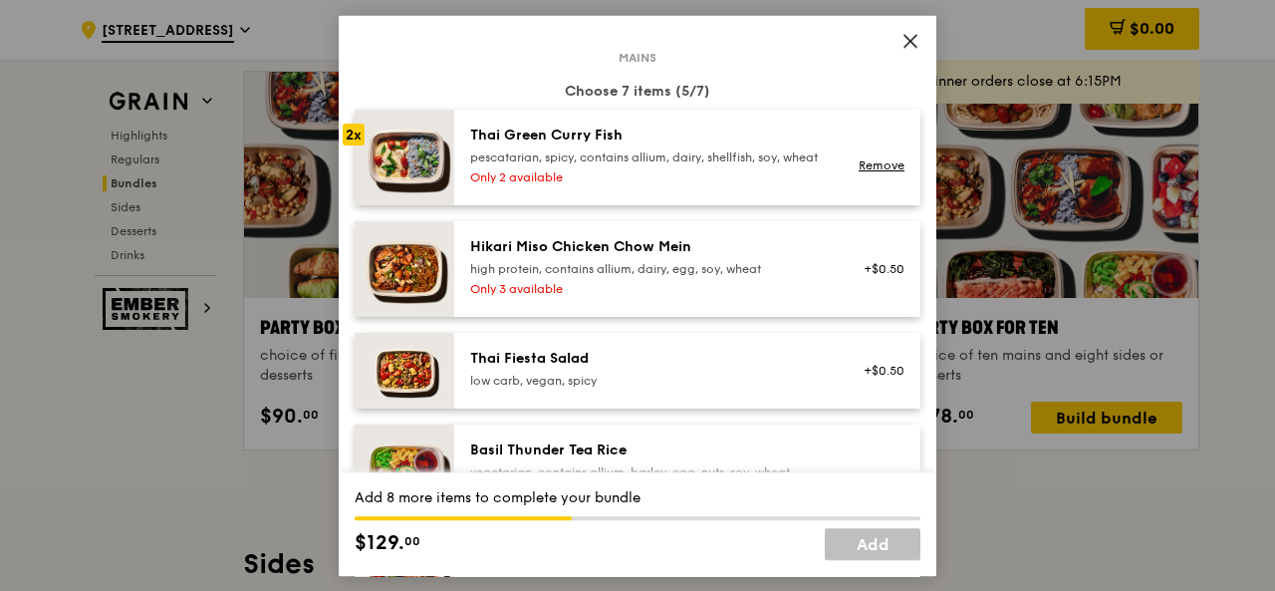
click at [689, 152] on div "pescatarian, spicy, contains allium, dairy, shellfish, soy, wheat" at bounding box center [649, 157] width 358 height 16
click at [674, 277] on div "high protein, contains allium, dairy, egg, soy, wheat" at bounding box center [649, 269] width 358 height 16
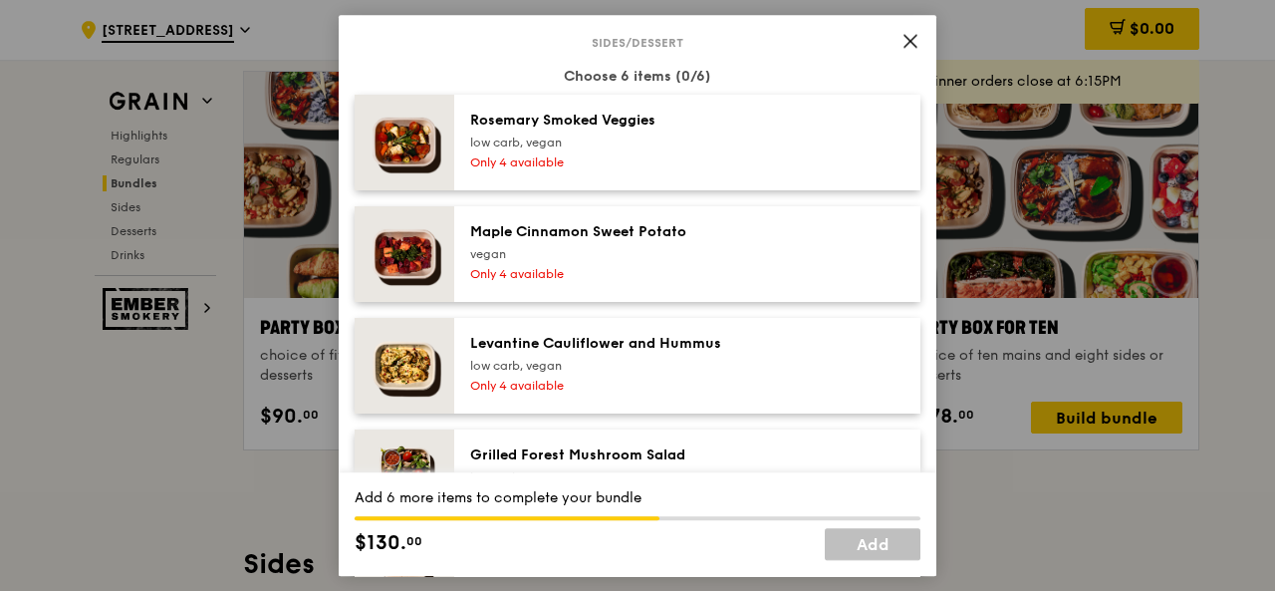
scroll to position [1295, 0]
